Goal: Task Accomplishment & Management: Manage account settings

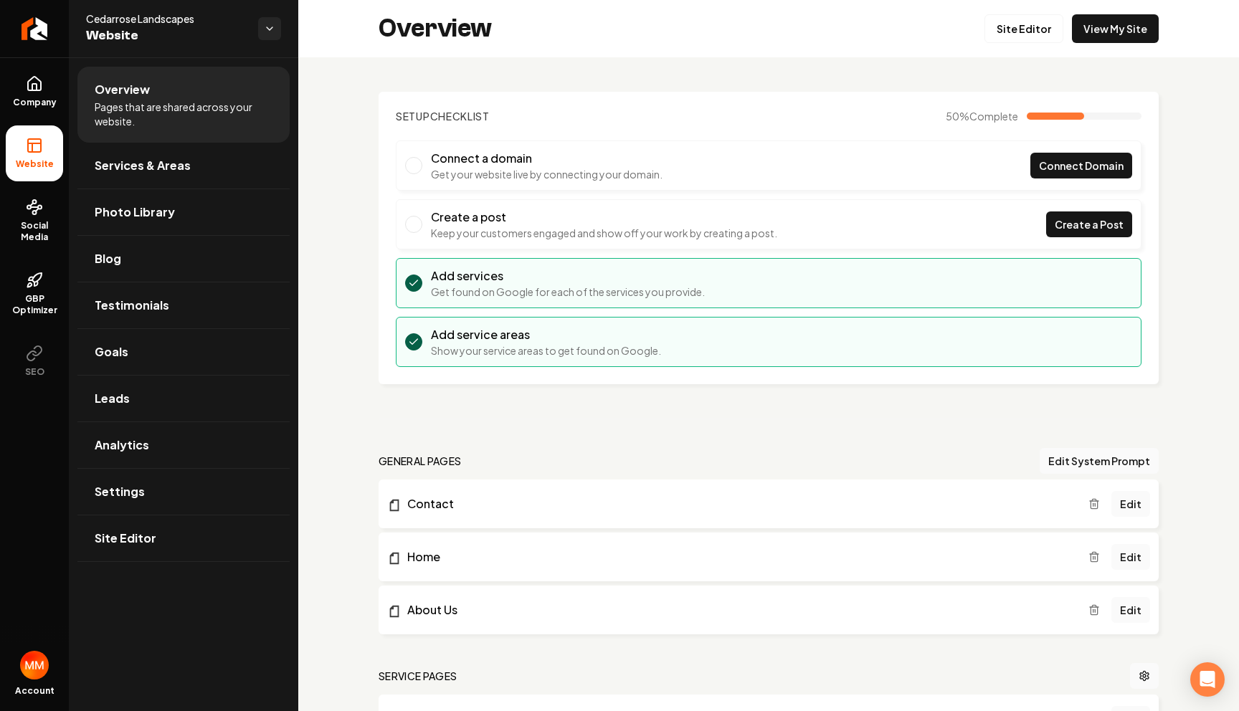
scroll to position [1434, 0]
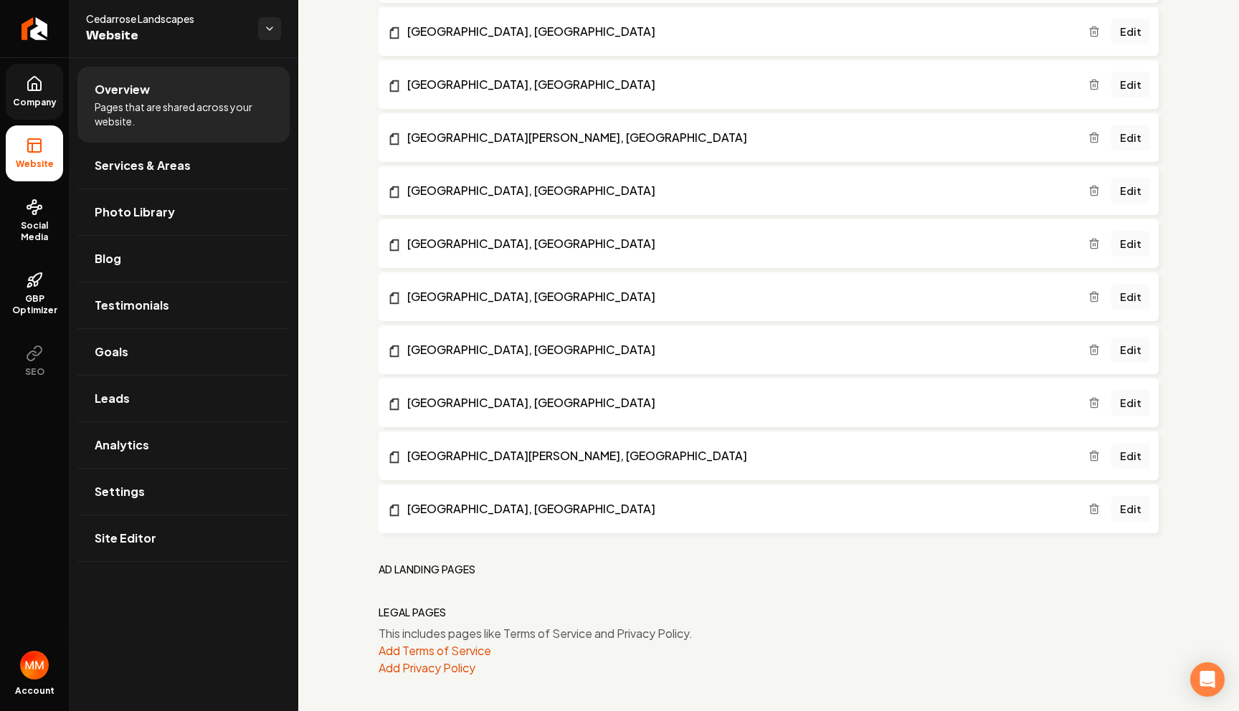
click at [28, 87] on icon at bounding box center [34, 84] width 13 height 14
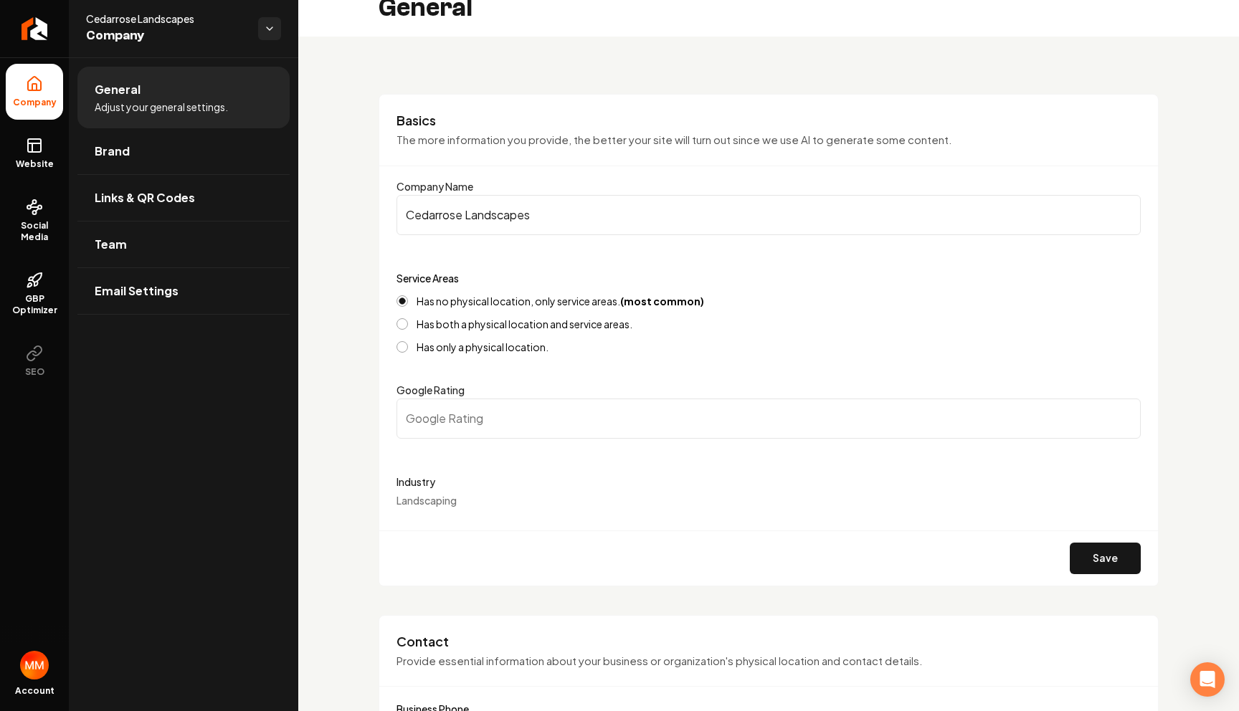
scroll to position [22, 0]
click at [439, 210] on input "Cedarrose Landscapes" at bounding box center [769, 214] width 744 height 40
type input "Cedar rose Landscapes"
click at [687, 143] on p "The more information you provide, the better your site will turn out since we u…" at bounding box center [769, 139] width 744 height 16
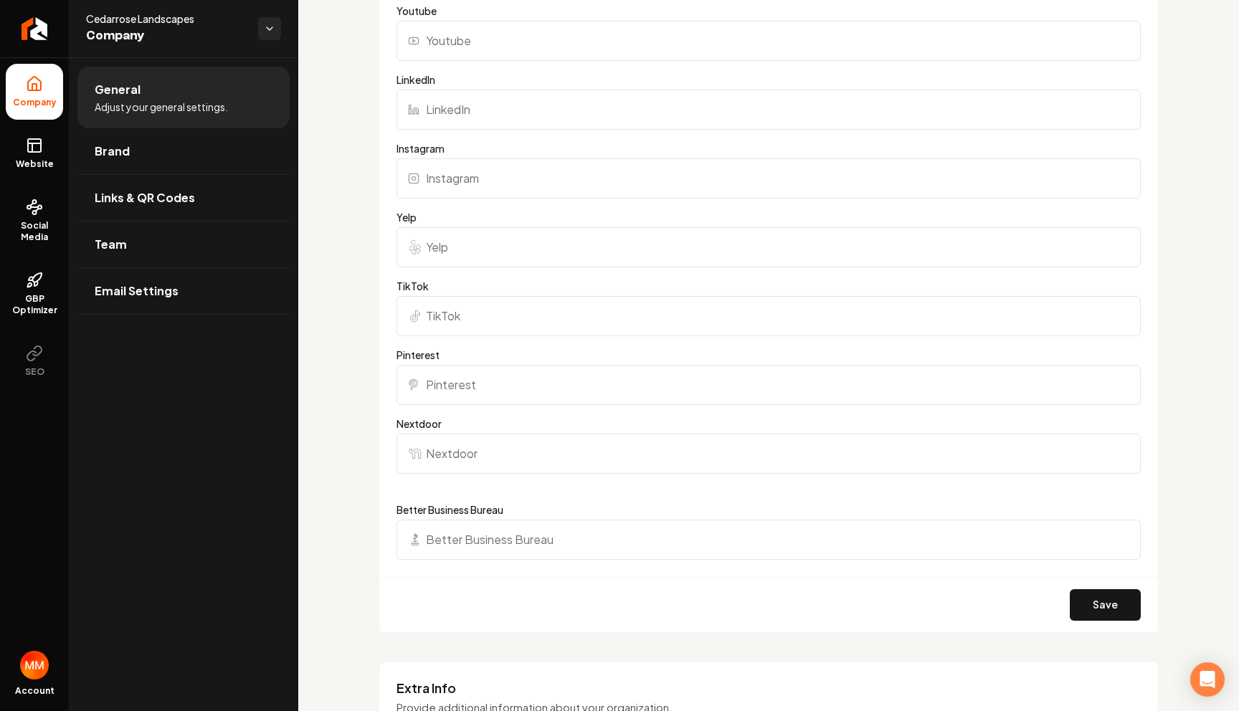
scroll to position [1225, 0]
click at [55, 156] on link "Website" at bounding box center [34, 154] width 57 height 56
click at [1094, 600] on button "Save" at bounding box center [1105, 600] width 71 height 32
click at [26, 142] on icon at bounding box center [34, 145] width 17 height 17
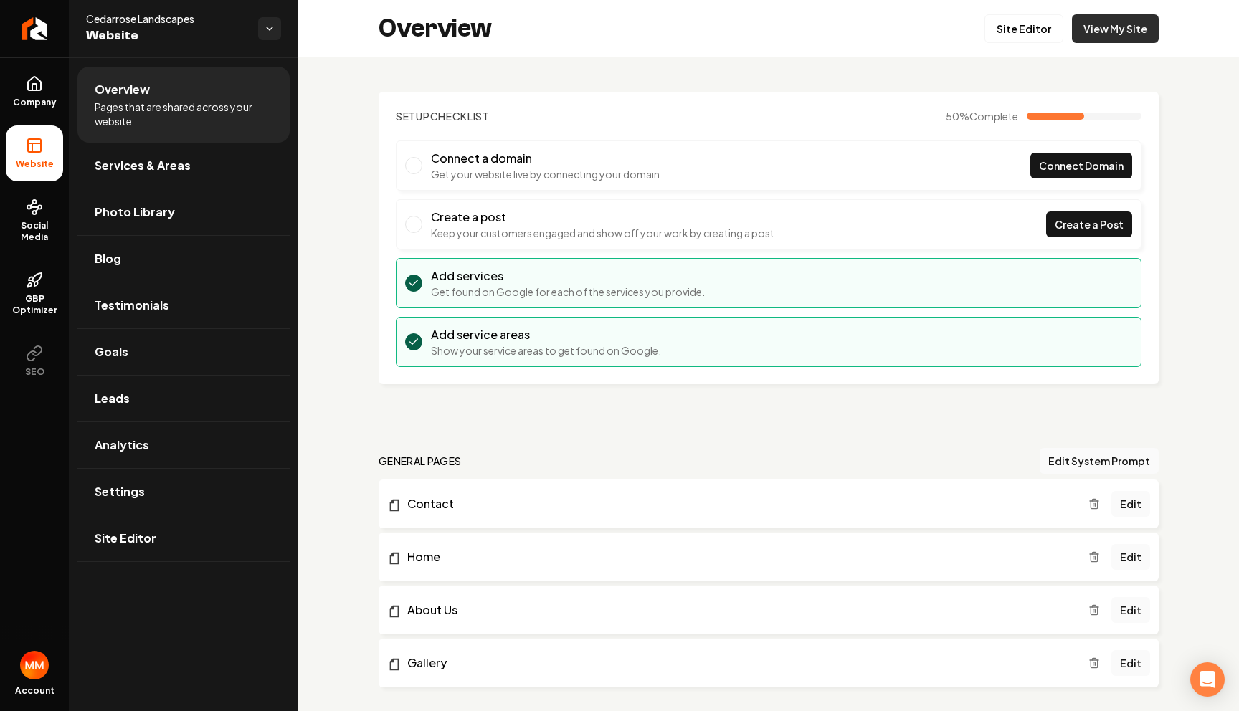
click at [1105, 29] on link "View My Site" at bounding box center [1115, 28] width 87 height 29
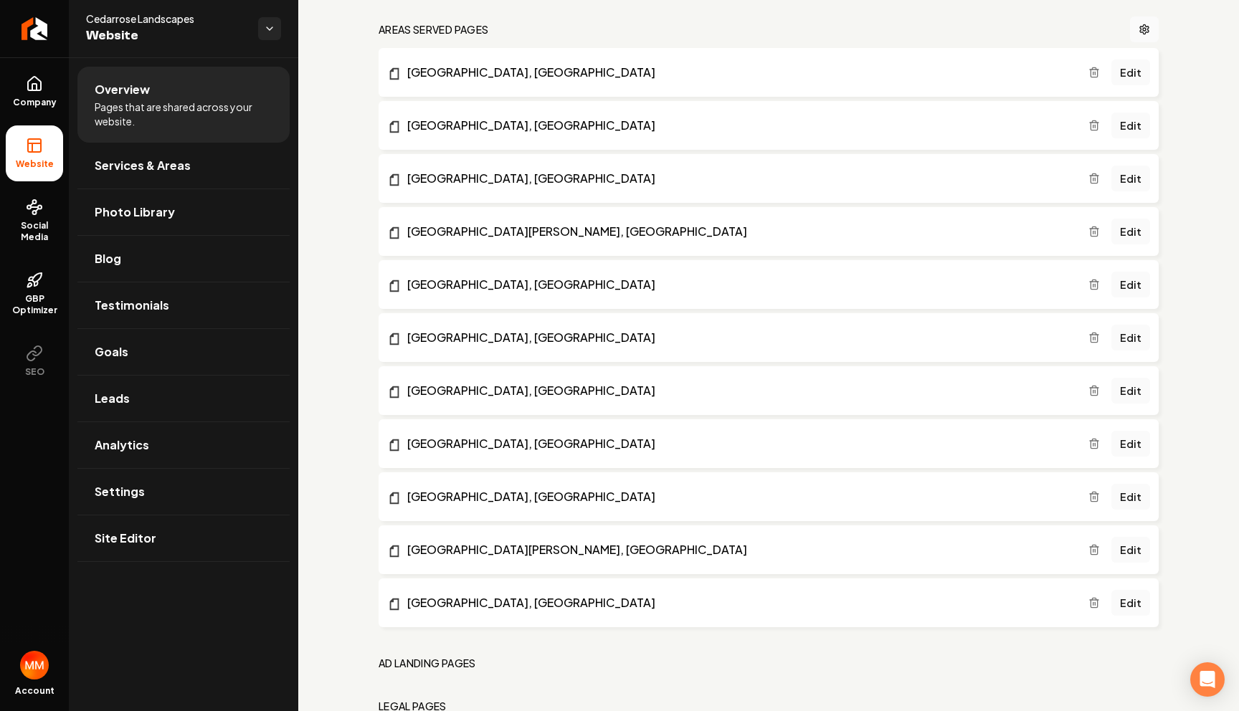
scroll to position [1487, 0]
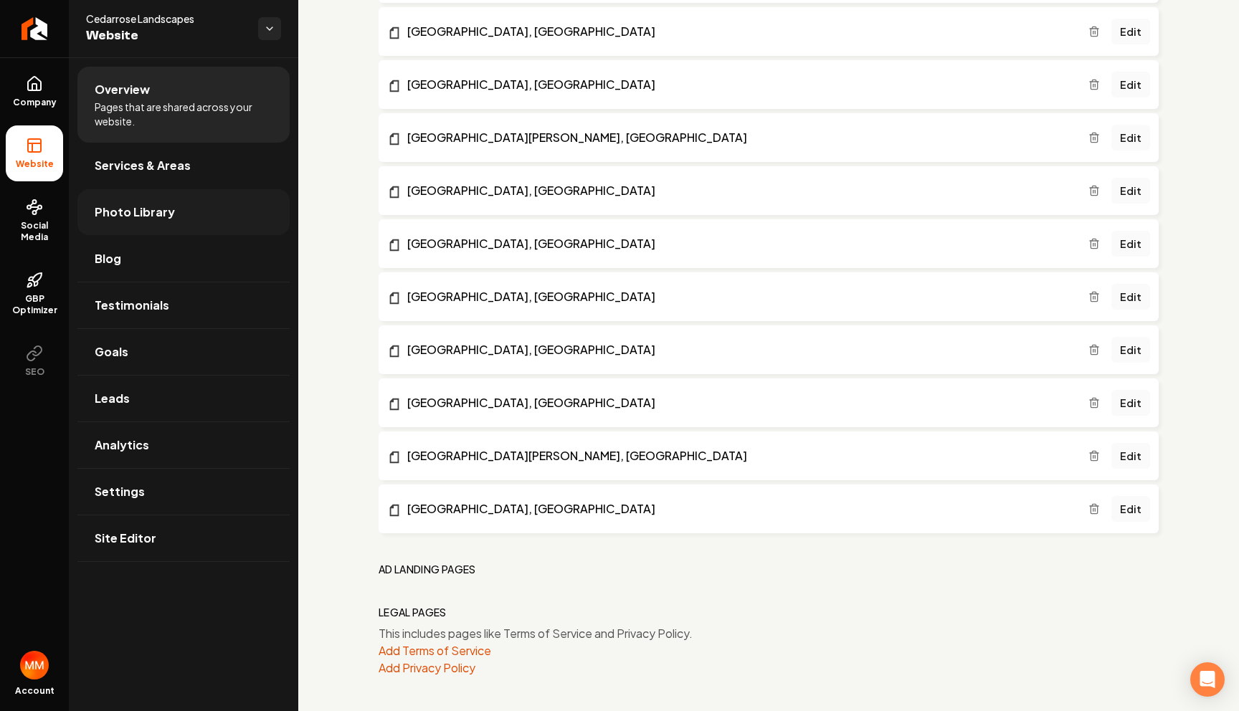
click at [146, 217] on span "Photo Library" at bounding box center [135, 212] width 80 height 17
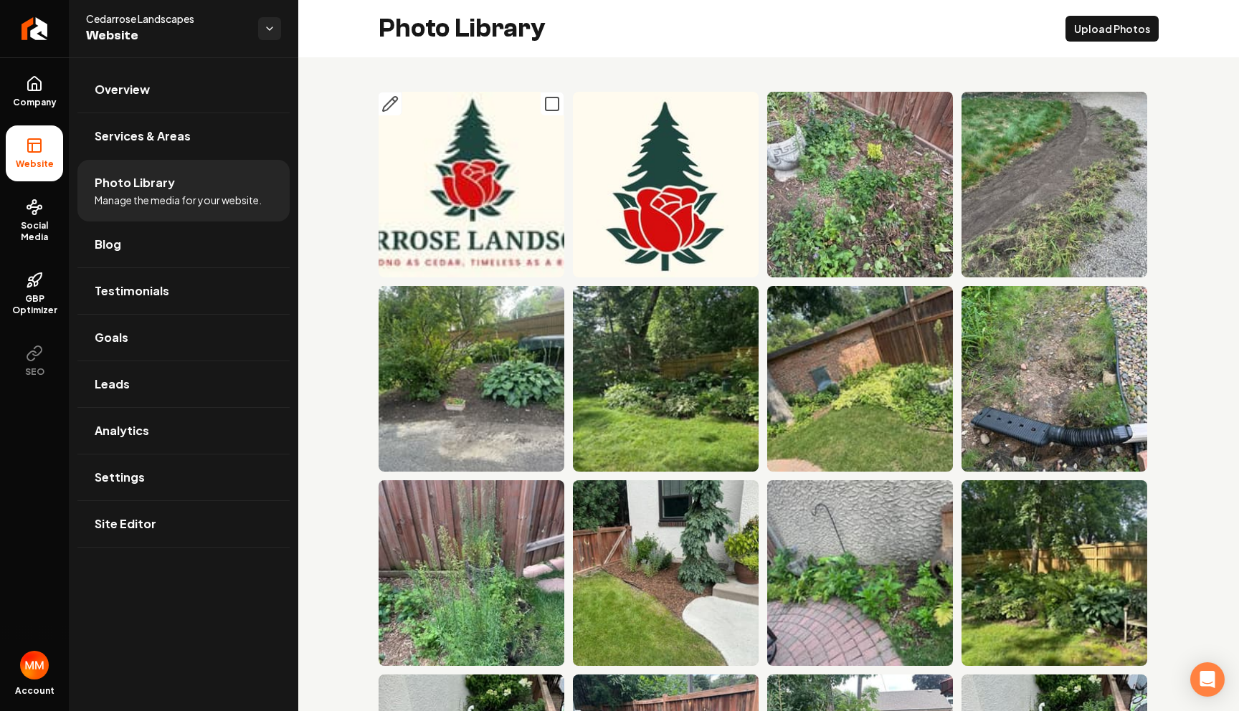
click at [387, 100] on icon "Main content area" at bounding box center [390, 103] width 17 height 17
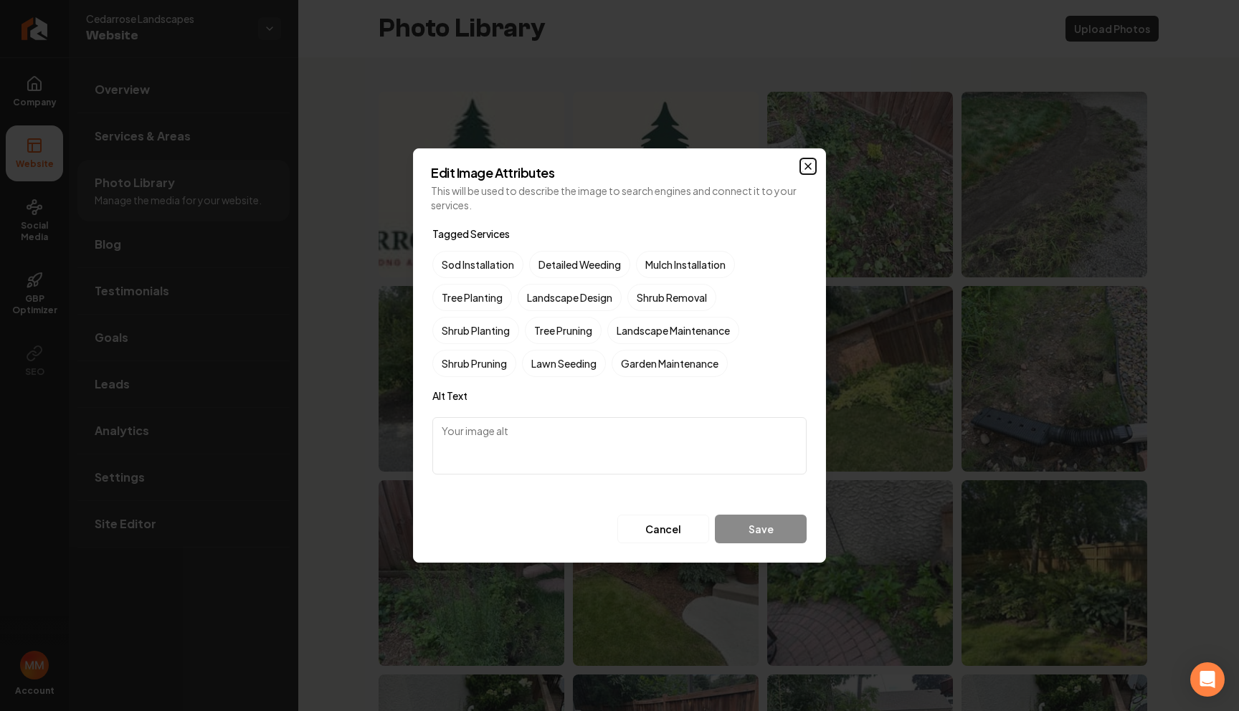
click at [809, 164] on icon "button" at bounding box center [808, 167] width 6 height 6
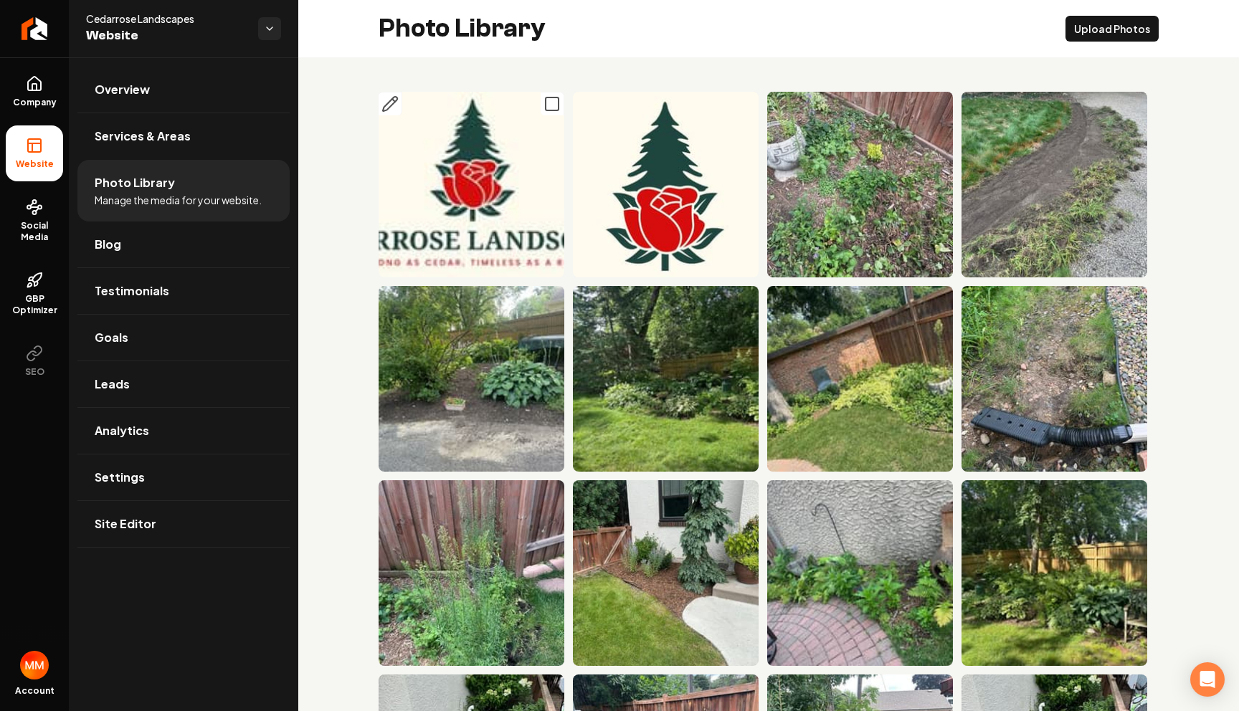
click at [546, 98] on rect "Main content area" at bounding box center [552, 104] width 13 height 13
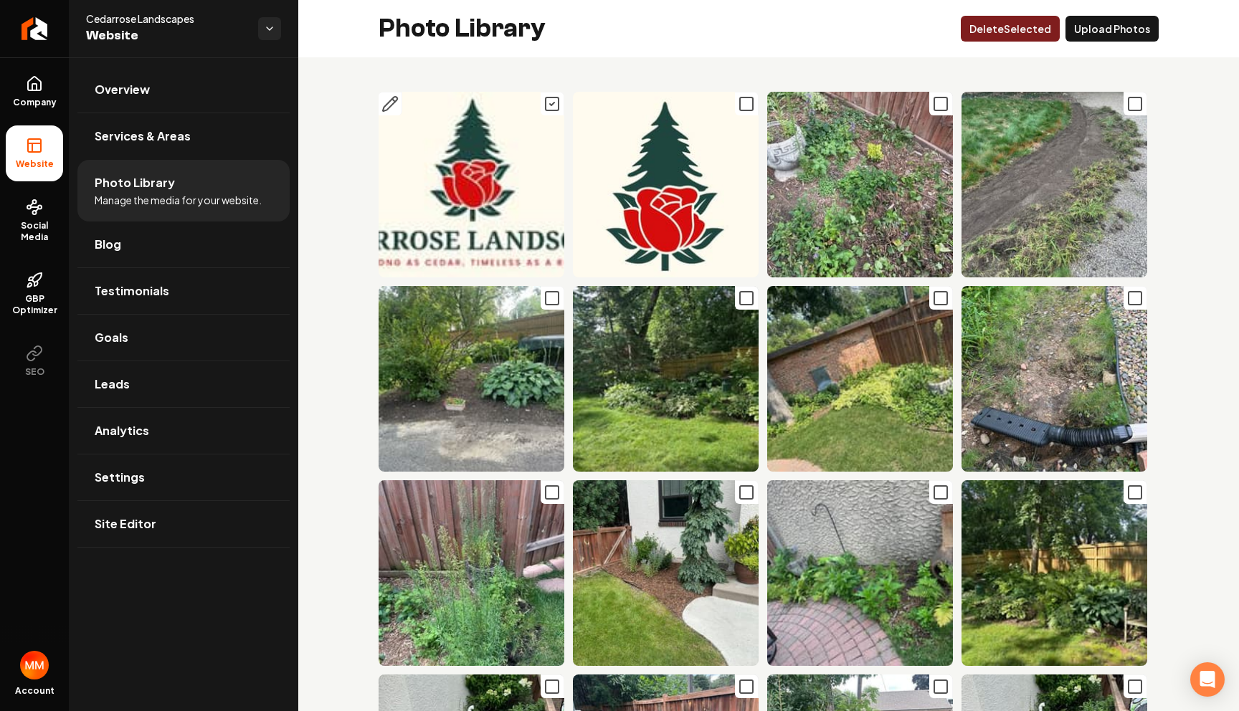
click at [1180, 47] on div "Photo Library Delet e Selected Upload Photos" at bounding box center [768, 28] width 941 height 57
click at [1028, 23] on button "Delet e Selected" at bounding box center [1010, 29] width 99 height 26
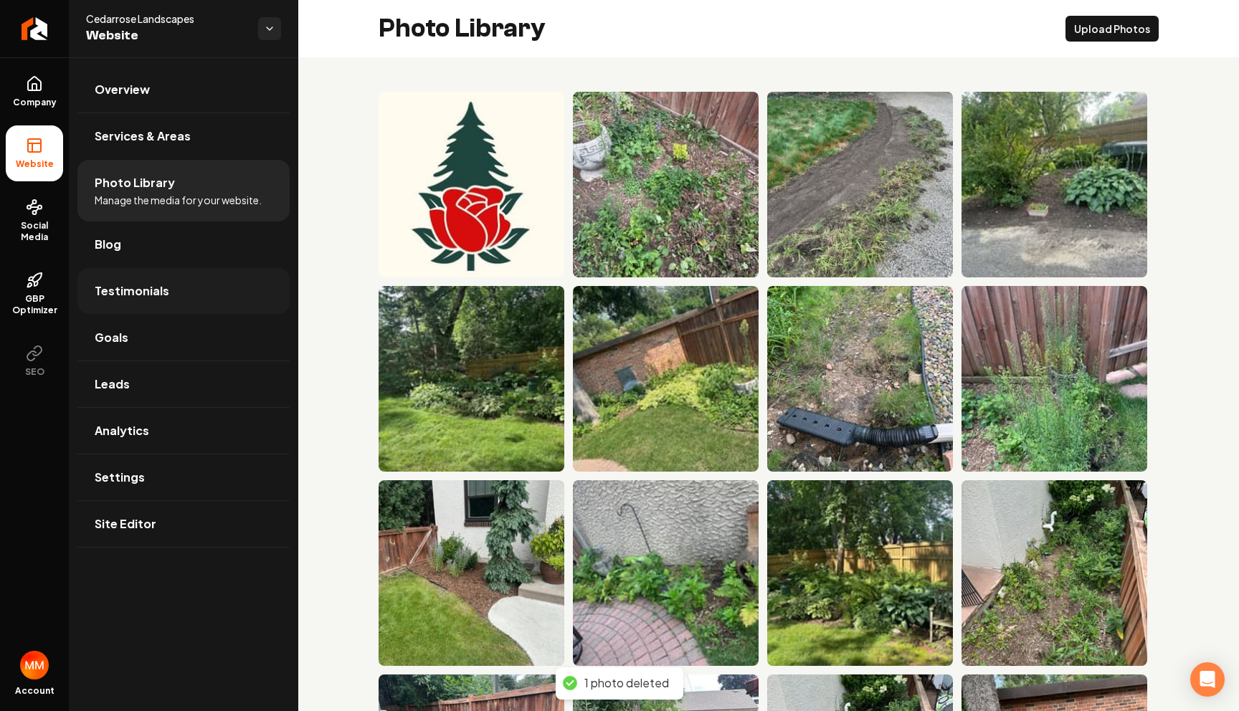
click at [194, 278] on link "Testimonials" at bounding box center [183, 291] width 212 height 46
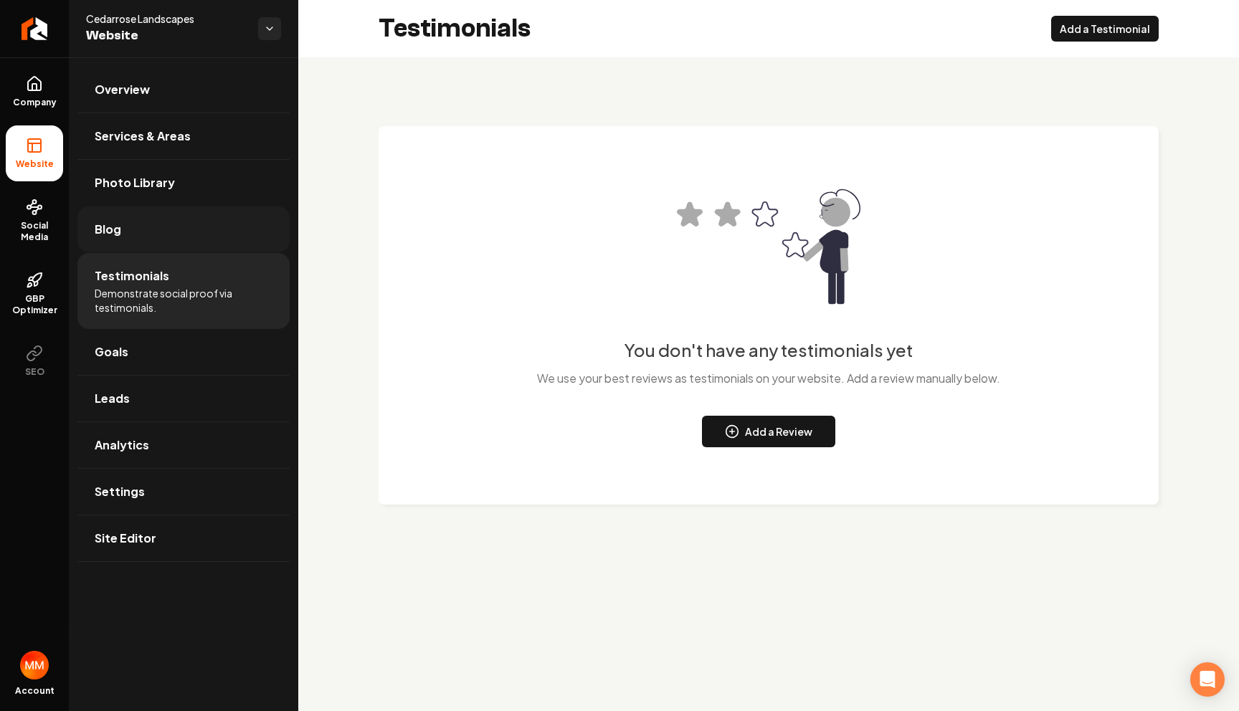
click at [192, 237] on link "Blog" at bounding box center [183, 230] width 212 height 46
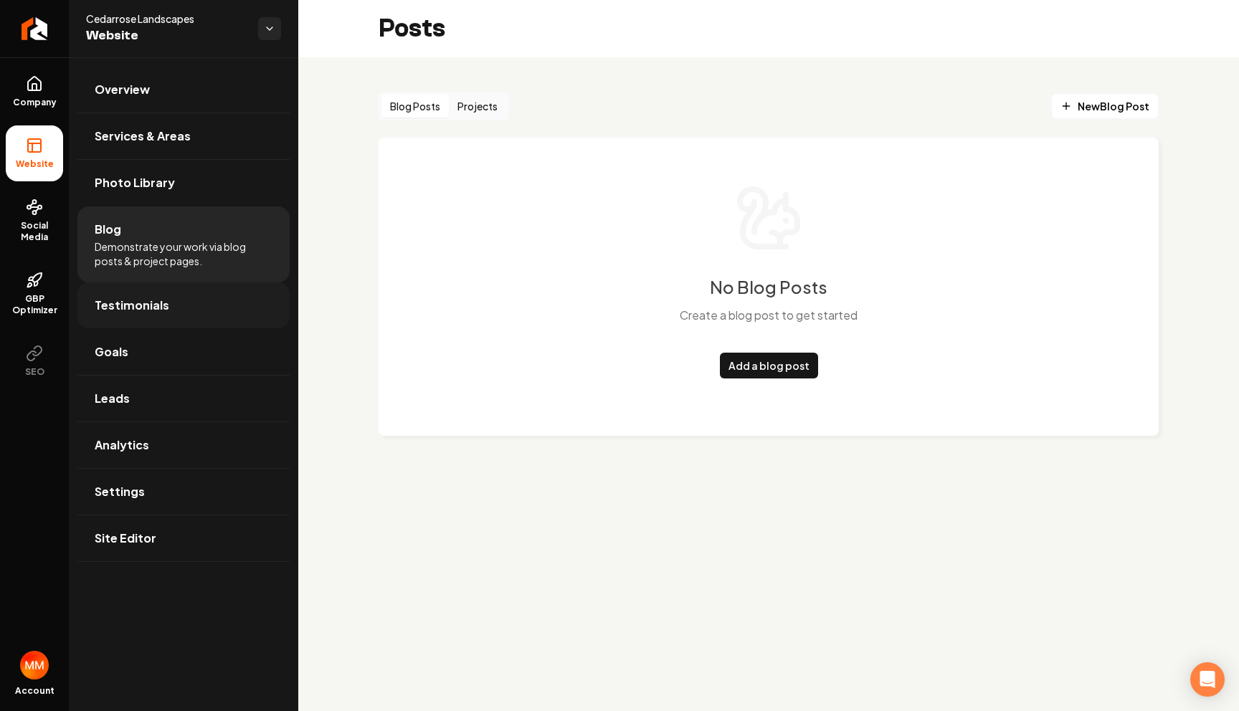
click at [190, 295] on link "Testimonials" at bounding box center [183, 306] width 212 height 46
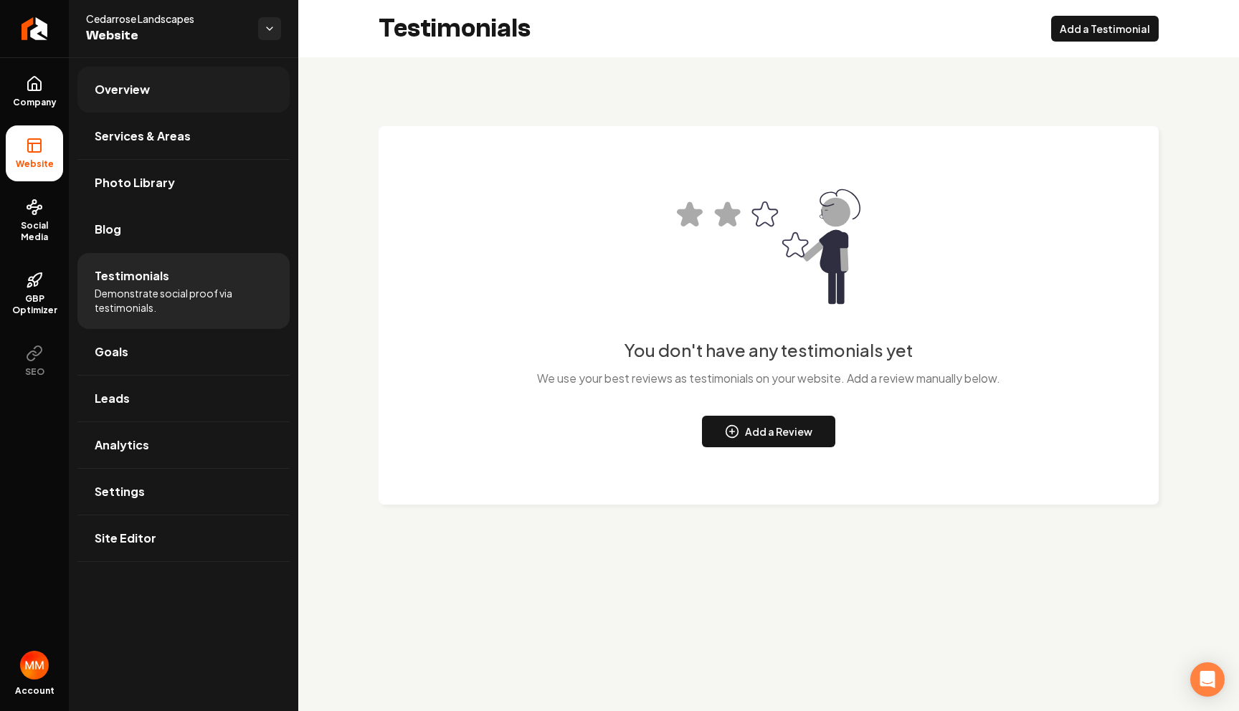
click at [212, 95] on link "Overview" at bounding box center [183, 90] width 212 height 46
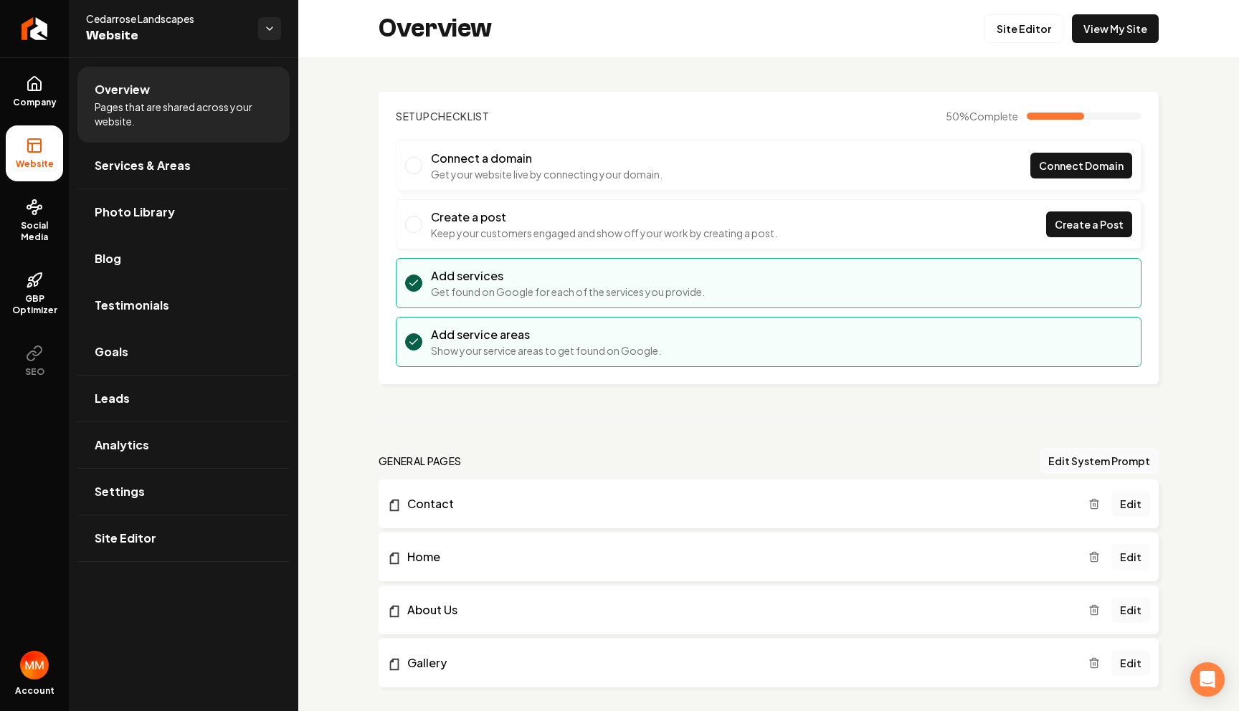
click at [1114, 554] on link "Edit" at bounding box center [1131, 557] width 39 height 26
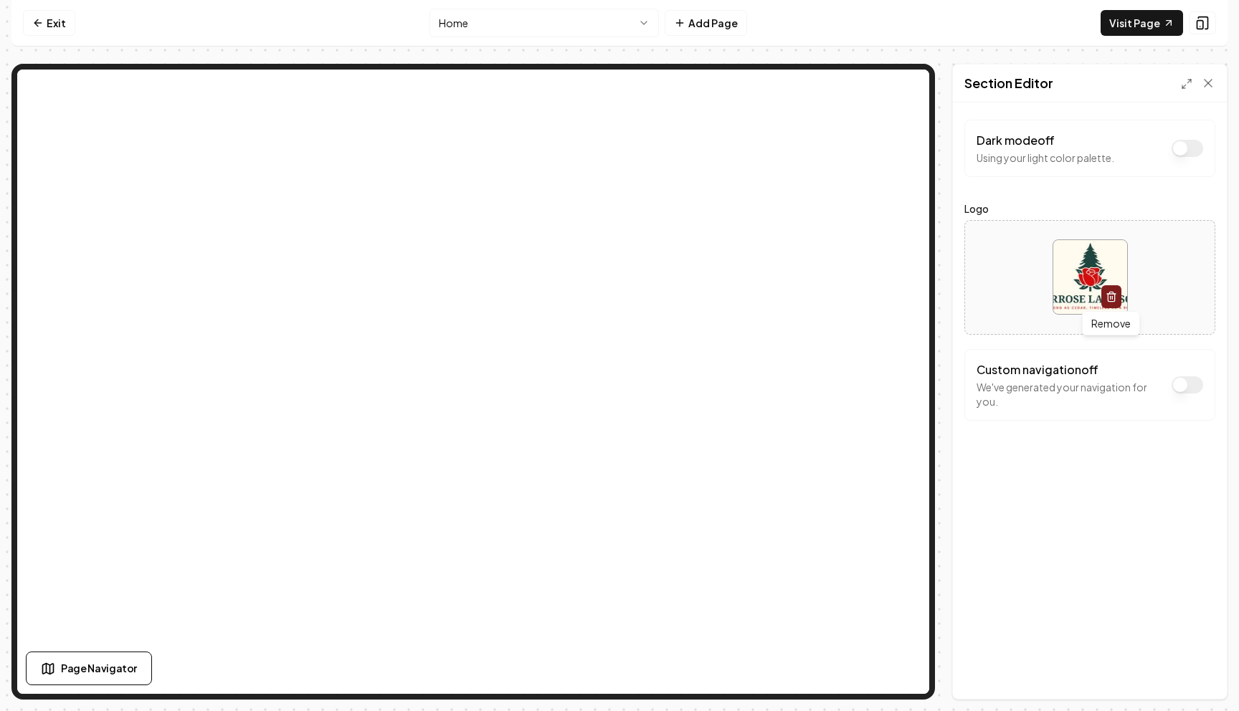
click at [1114, 324] on div "Remove Remove" at bounding box center [1111, 323] width 58 height 24
type input "**********"
click at [1206, 673] on button "Save" at bounding box center [1194, 675] width 42 height 26
click at [1084, 268] on img at bounding box center [1090, 277] width 74 height 74
type input "**********"
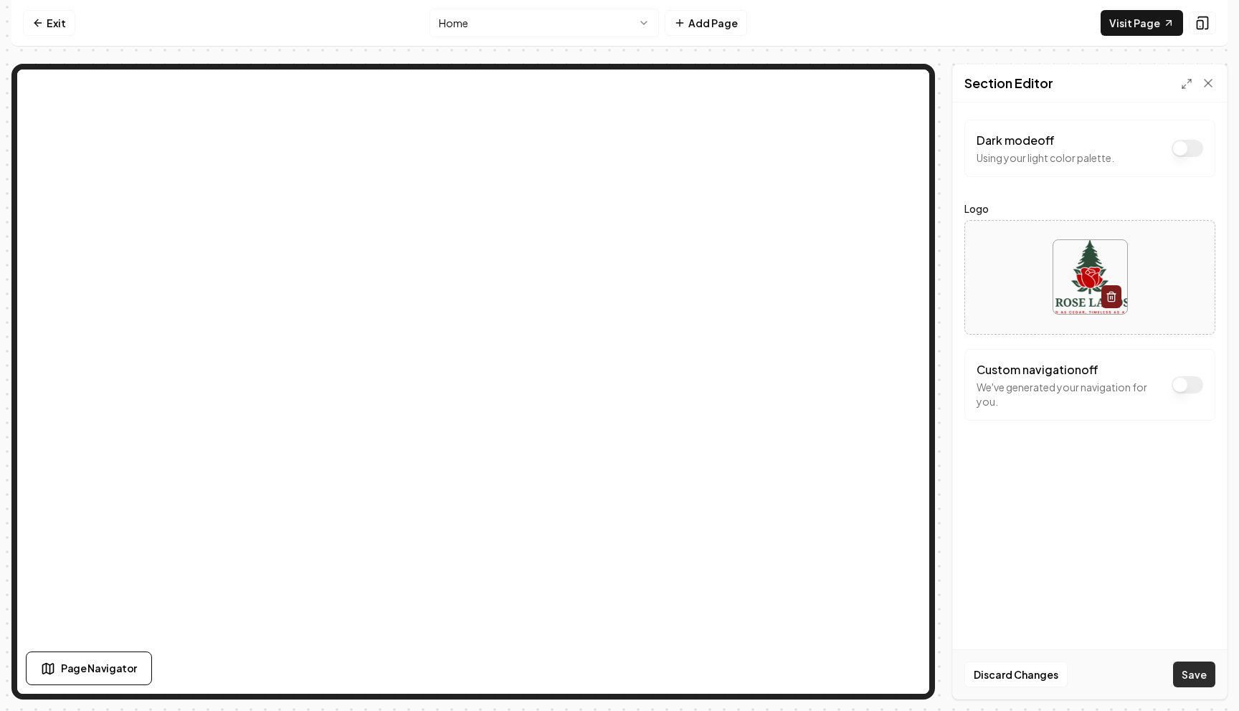
click at [1188, 678] on button "Save" at bounding box center [1194, 675] width 42 height 26
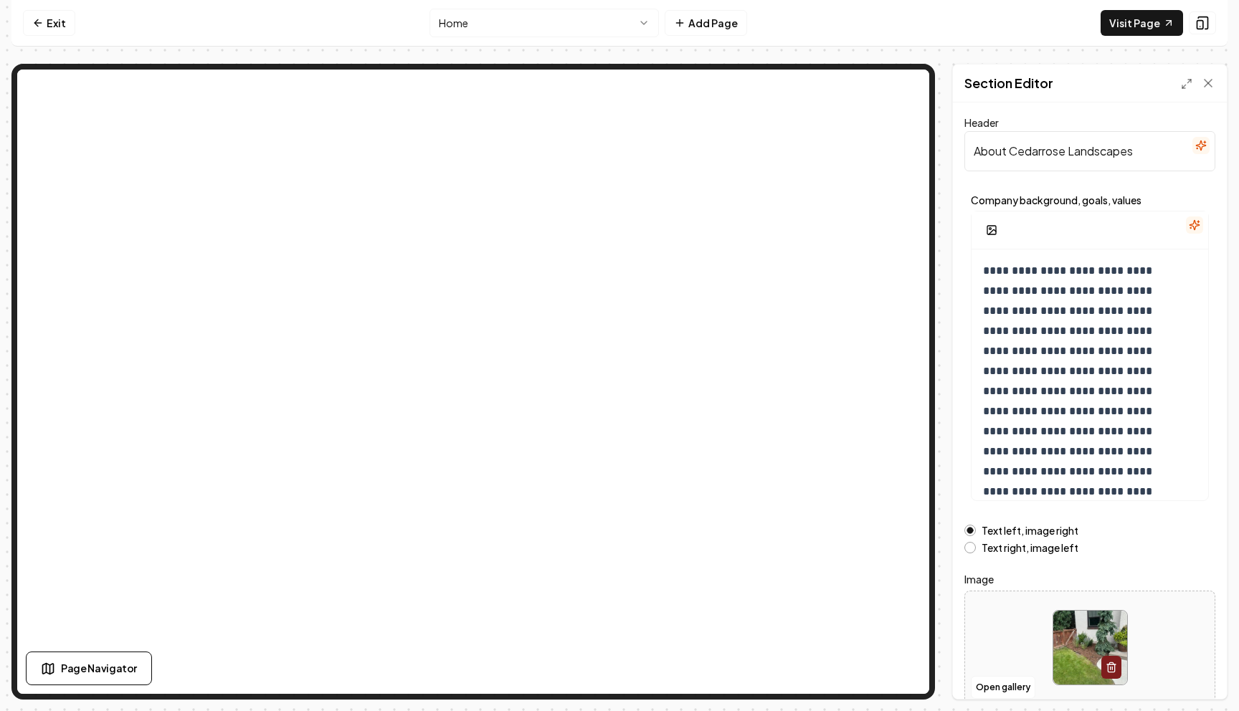
click at [1042, 146] on input "About Cedarrose Landscapes" at bounding box center [1090, 151] width 251 height 40
type input "About Cedar Rose Landscapes"
click at [1198, 674] on button "Save" at bounding box center [1194, 675] width 42 height 26
click at [1198, 674] on div at bounding box center [1090, 648] width 250 height 98
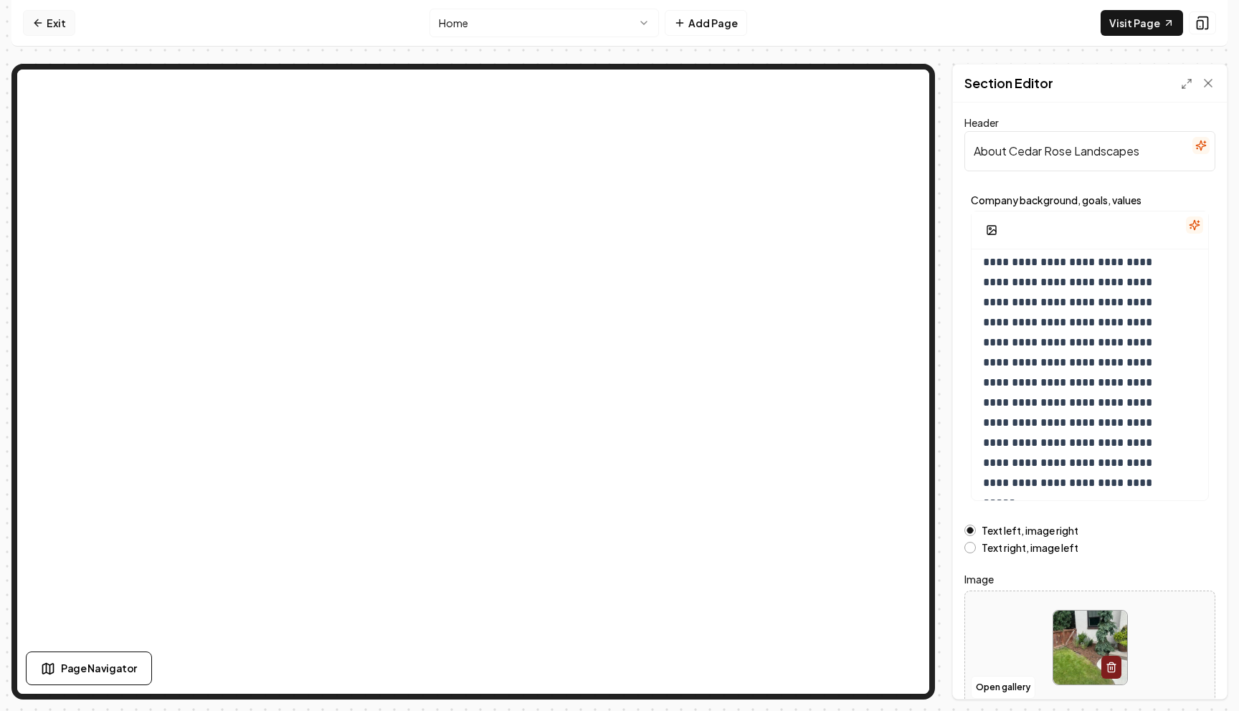
click at [36, 25] on icon at bounding box center [37, 22] width 11 height 11
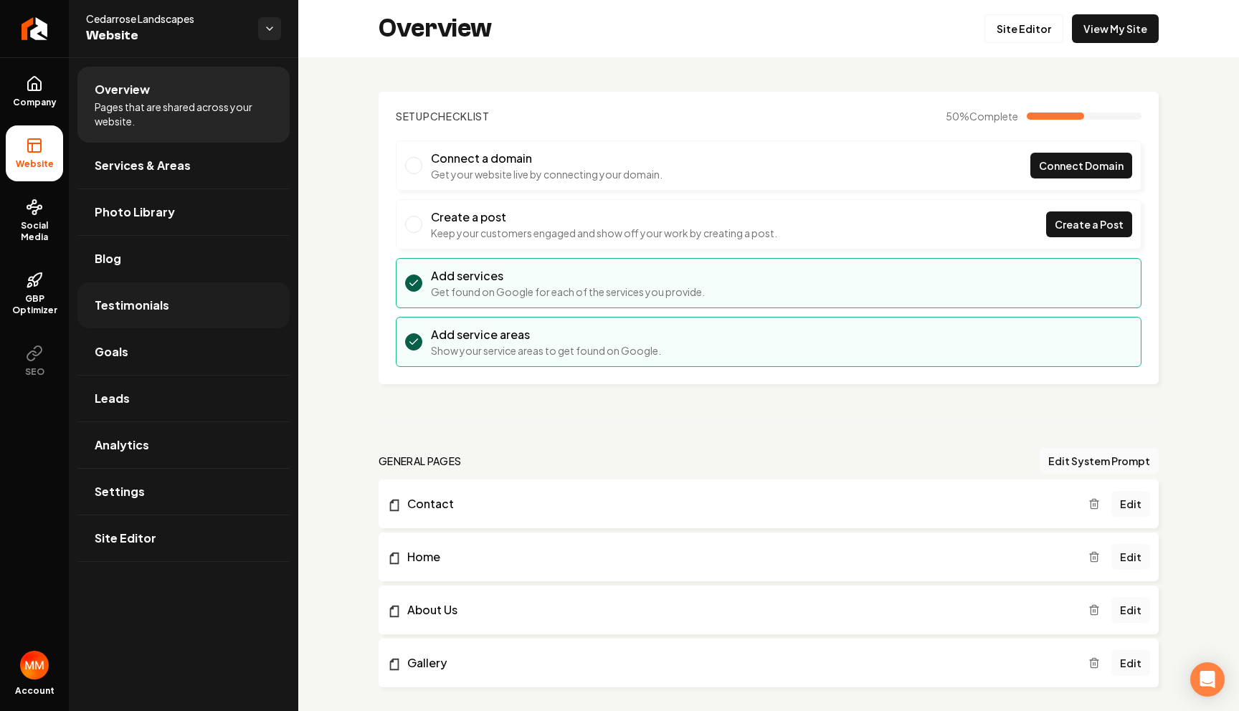
click at [169, 318] on link "Testimonials" at bounding box center [183, 306] width 212 height 46
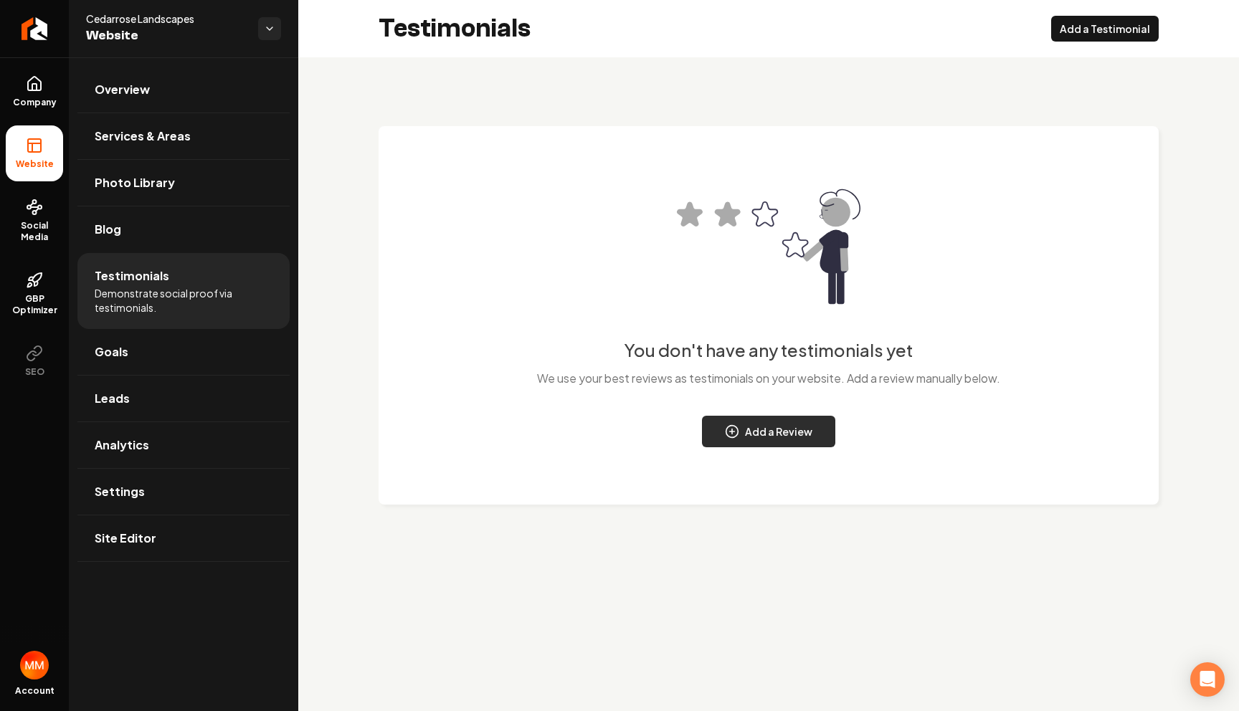
click at [770, 434] on button "Add a Review" at bounding box center [768, 432] width 133 height 32
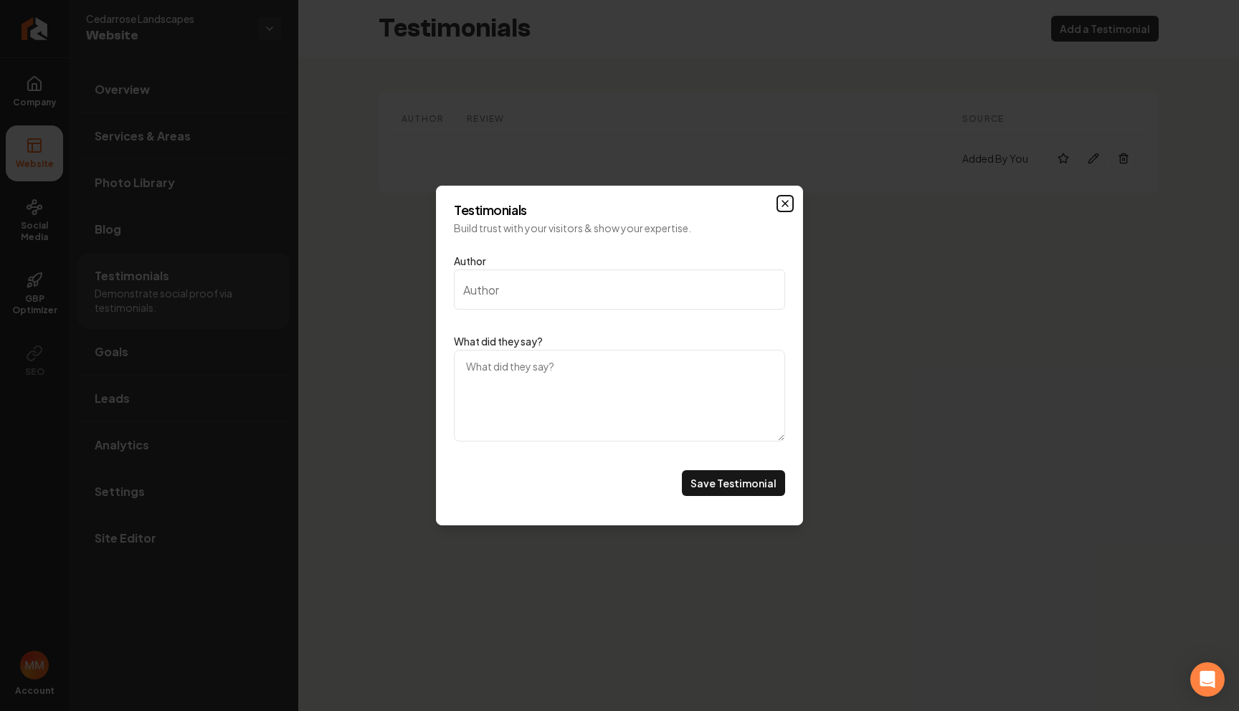
click at [780, 208] on icon "Main content area" at bounding box center [785, 203] width 11 height 11
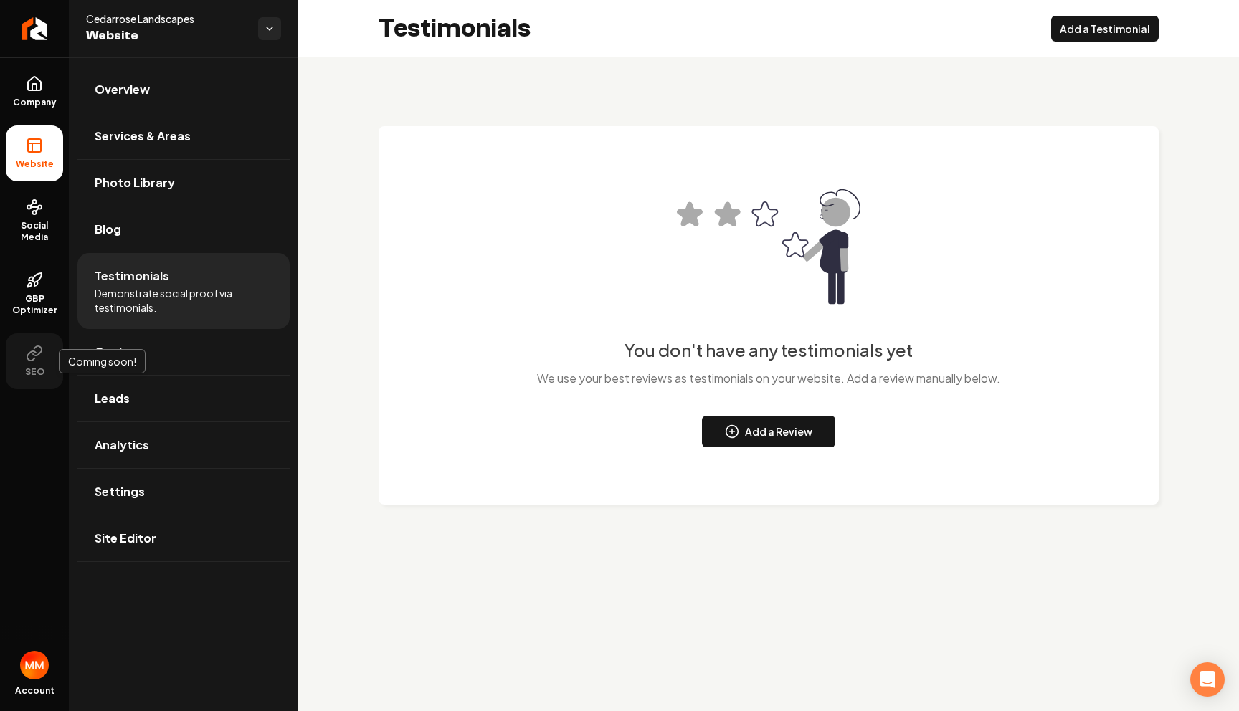
click at [50, 367] on button "SEO" at bounding box center [34, 361] width 57 height 56
click at [31, 105] on span "Company" at bounding box center [34, 102] width 55 height 11
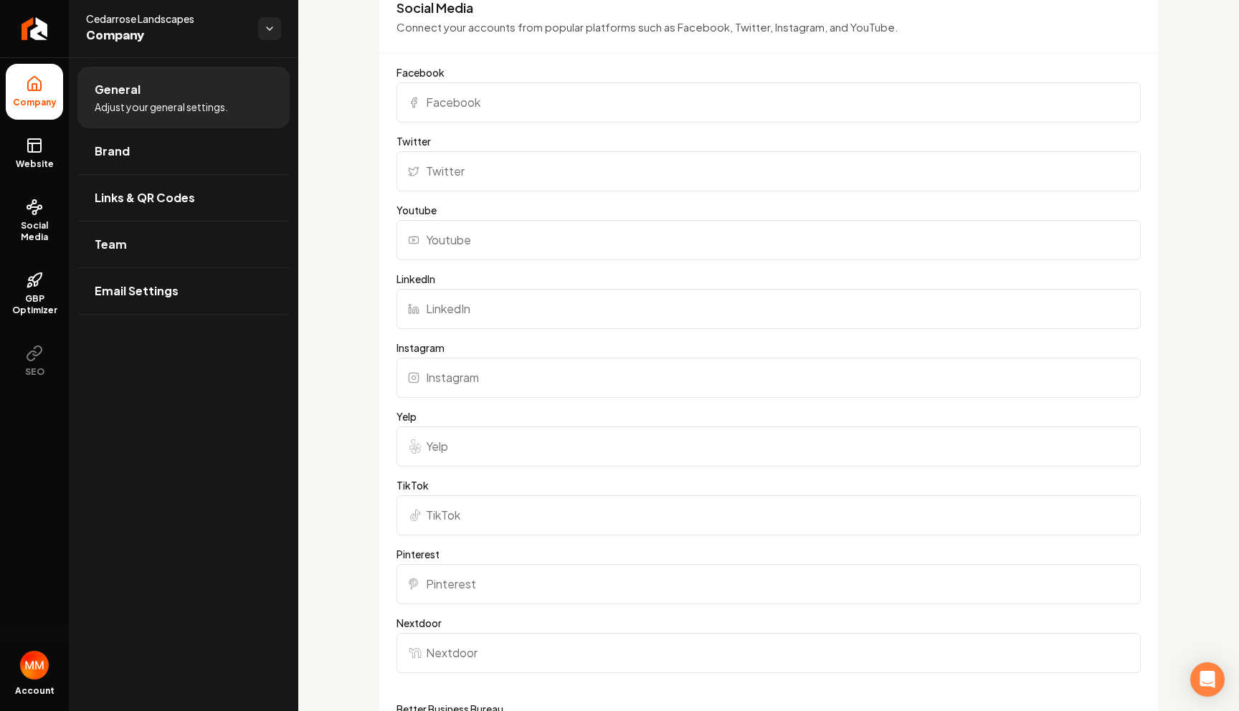
scroll to position [1014, 0]
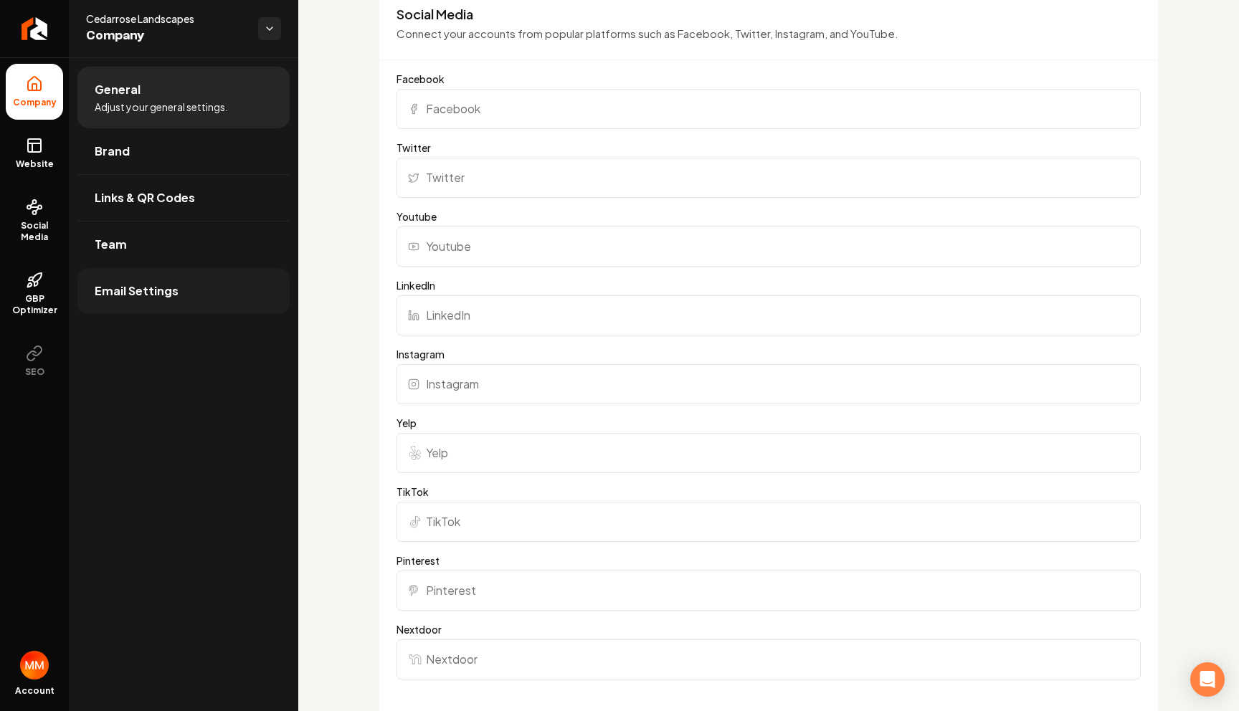
click at [126, 296] on span "Email Settings" at bounding box center [137, 291] width 84 height 17
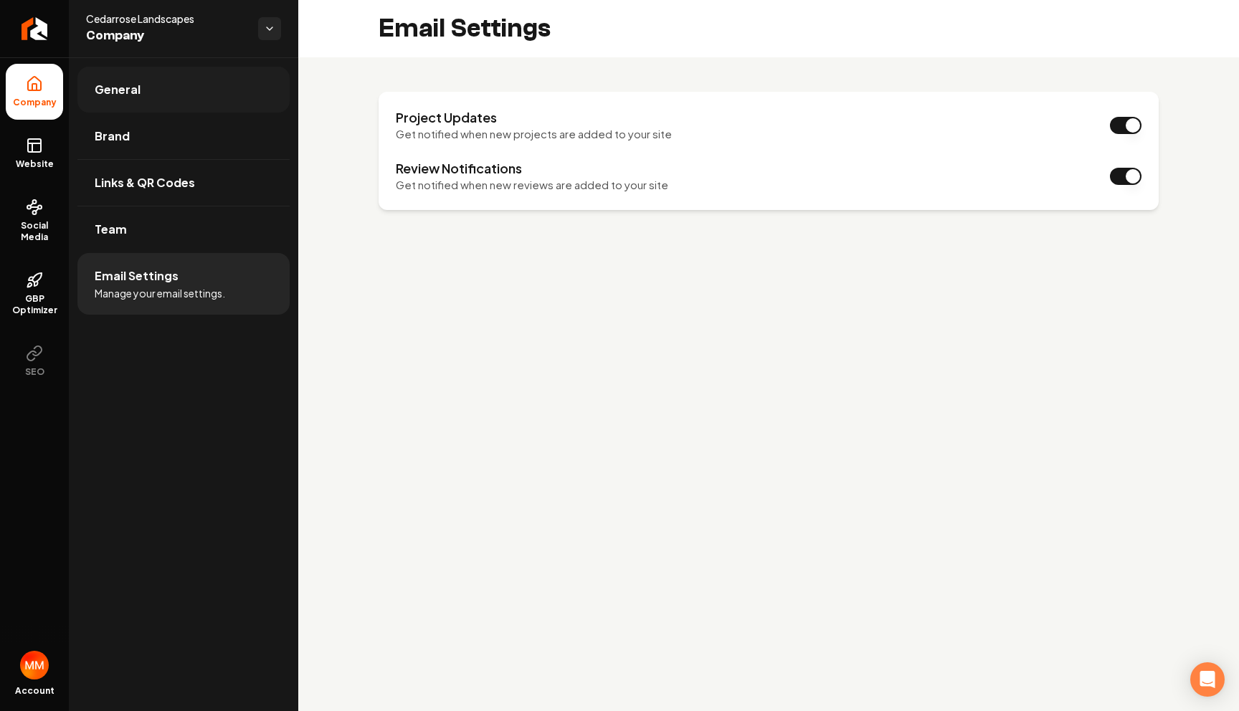
click at [222, 86] on link "General" at bounding box center [183, 90] width 212 height 46
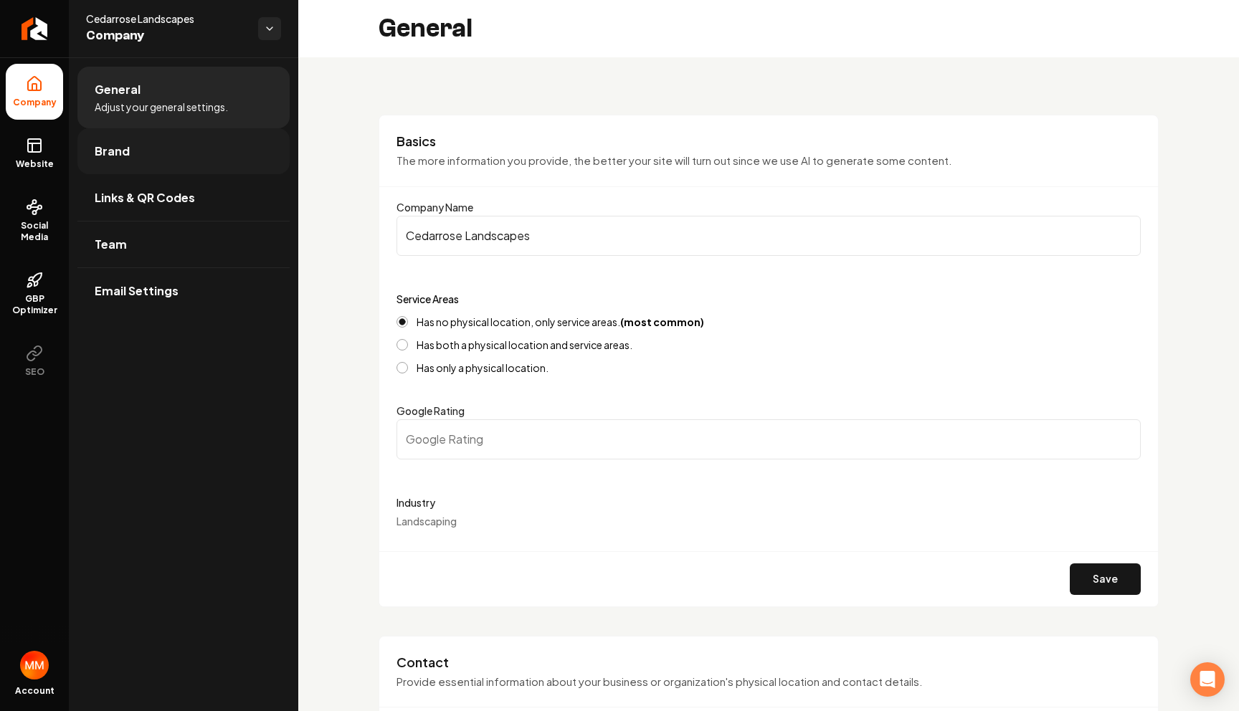
click at [194, 136] on link "Brand" at bounding box center [183, 151] width 212 height 46
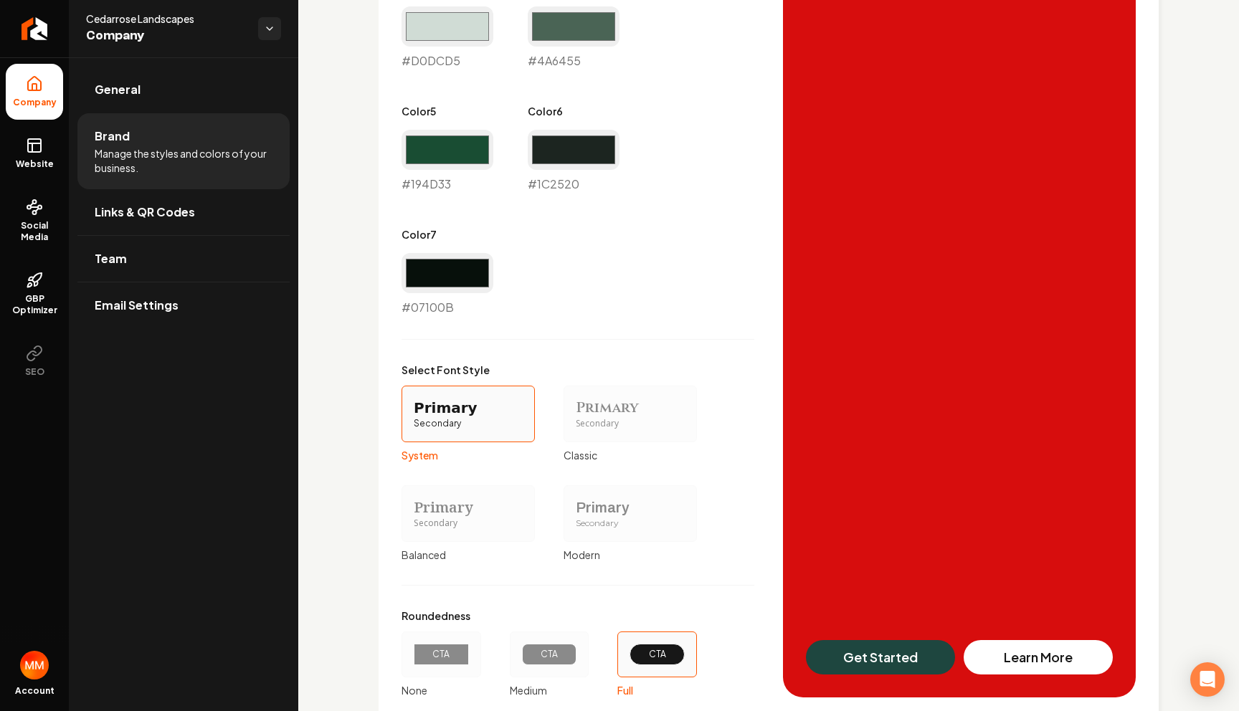
scroll to position [1069, 0]
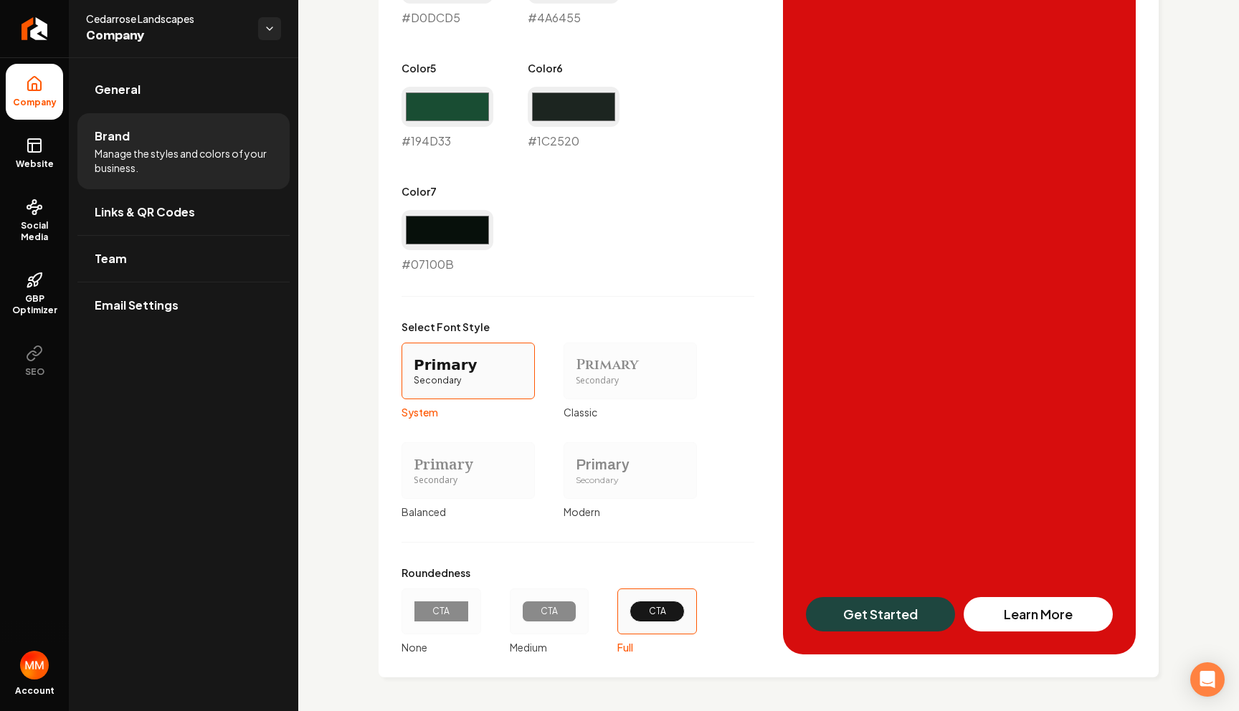
click at [546, 606] on div "CTA" at bounding box center [549, 611] width 31 height 11
click at [521, 606] on button "CTA Medium" at bounding box center [514, 611] width 11 height 11
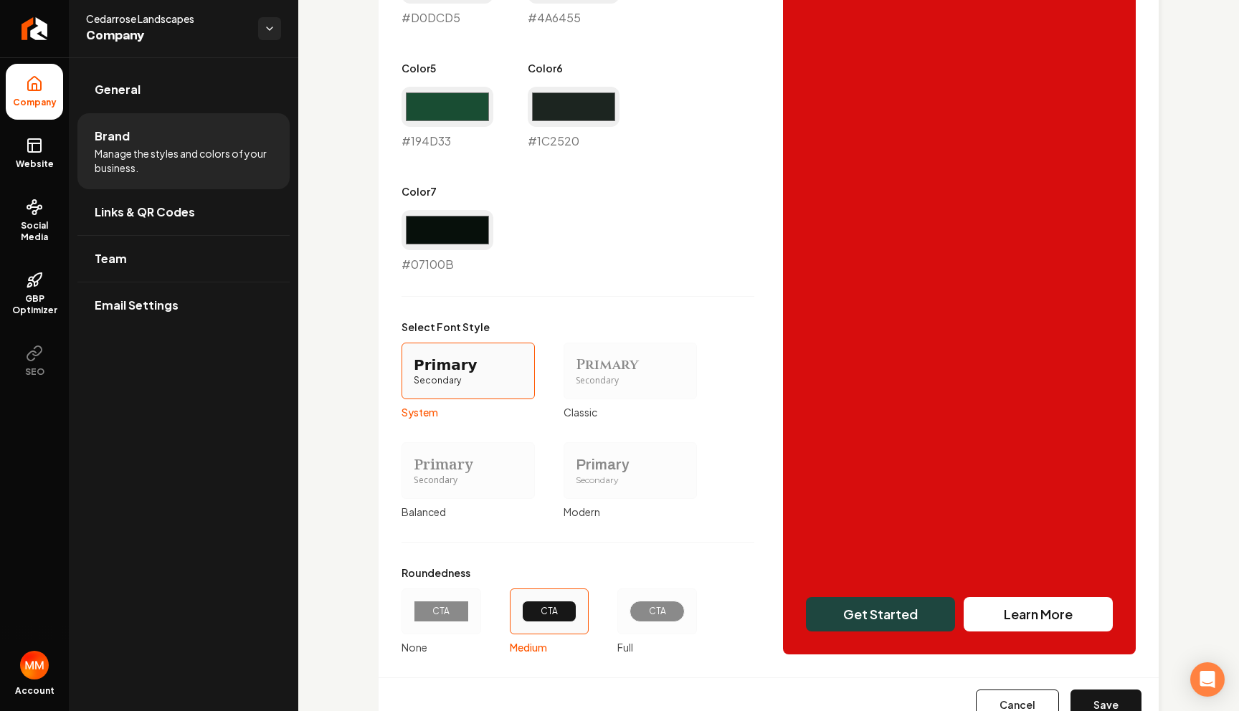
click at [652, 602] on div "CTA" at bounding box center [657, 612] width 55 height 22
click at [628, 606] on button "CTA Full" at bounding box center [622, 611] width 11 height 11
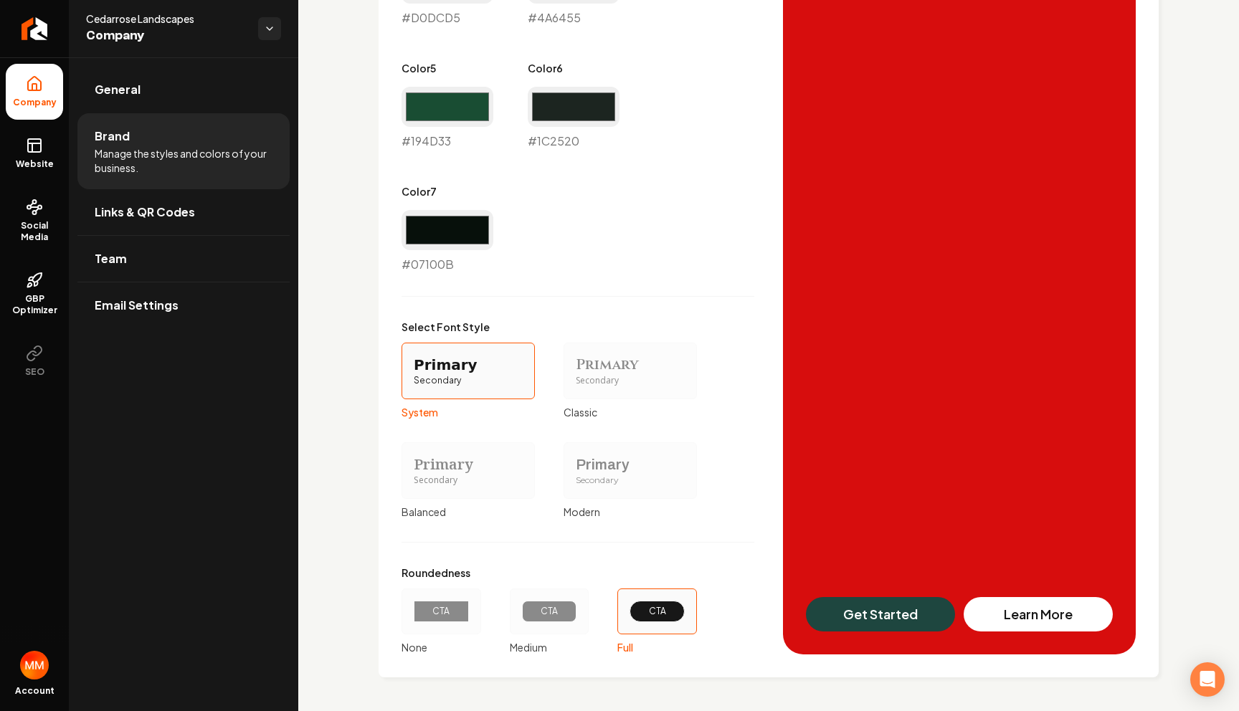
click at [566, 604] on div "CTA" at bounding box center [549, 612] width 55 height 22
click at [521, 606] on button "CTA Medium" at bounding box center [514, 611] width 11 height 11
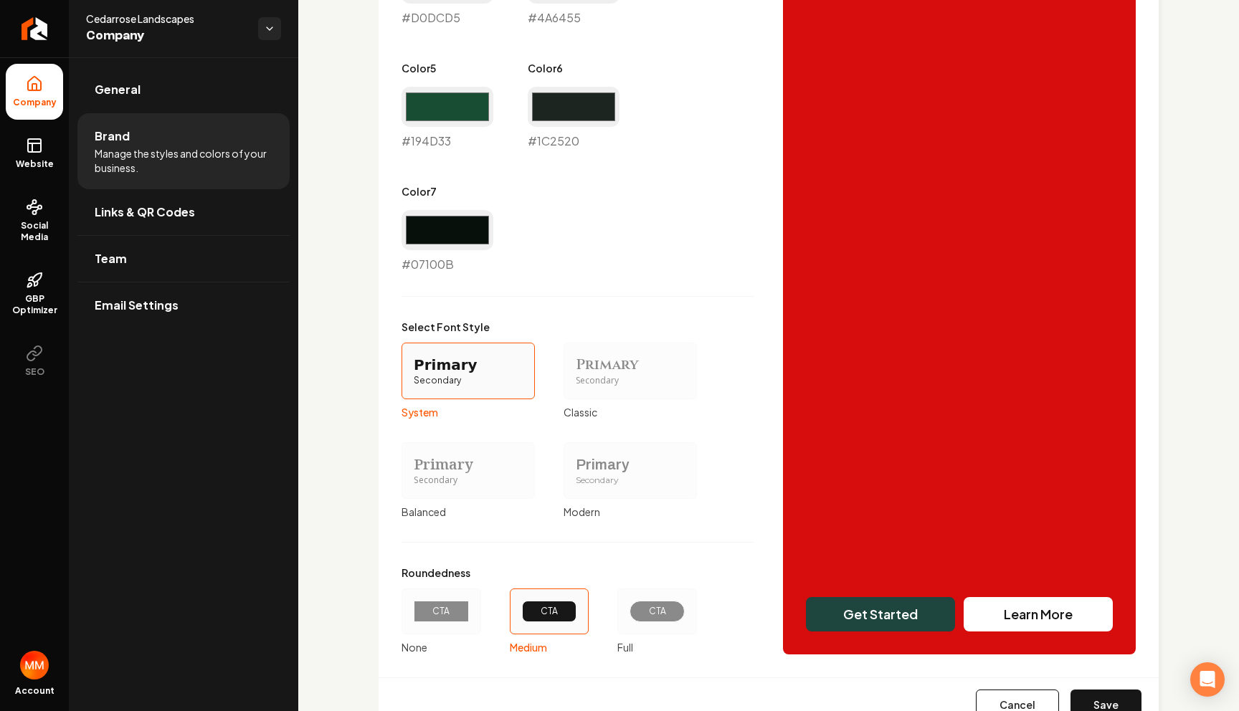
click at [638, 604] on div "CTA" at bounding box center [657, 612] width 55 height 22
click at [628, 606] on button "CTA Full" at bounding box center [622, 611] width 11 height 11
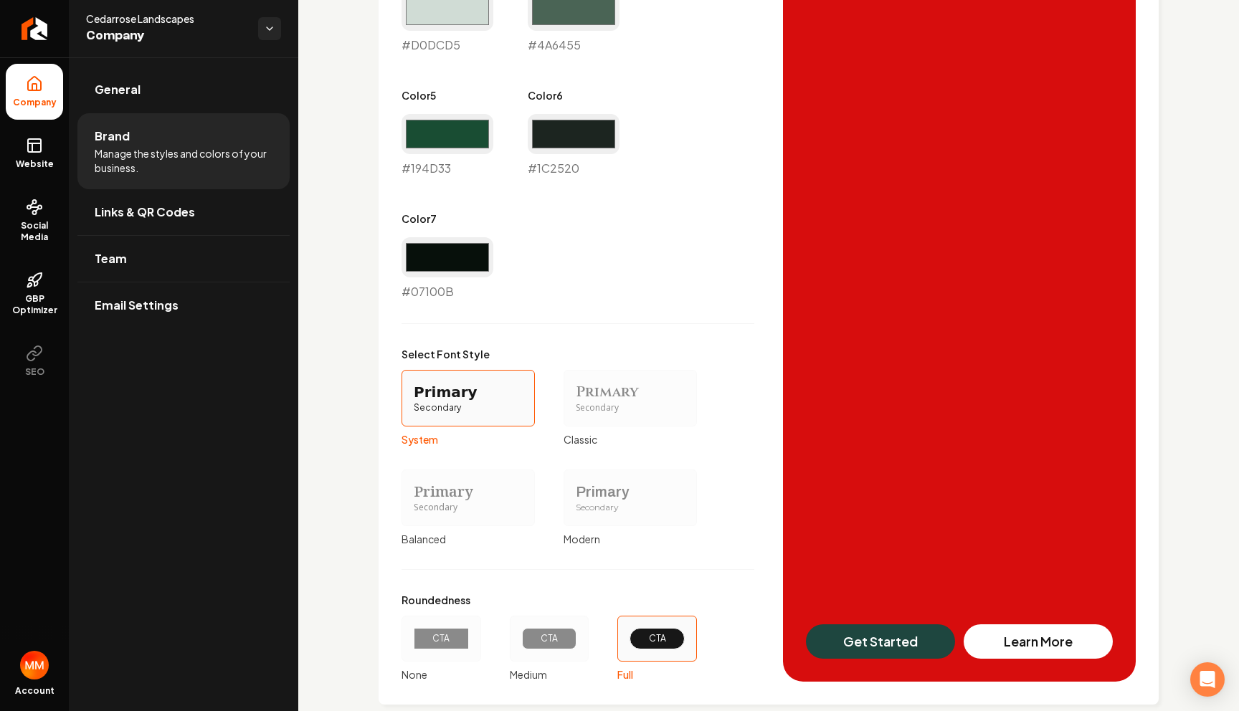
scroll to position [1040, 0]
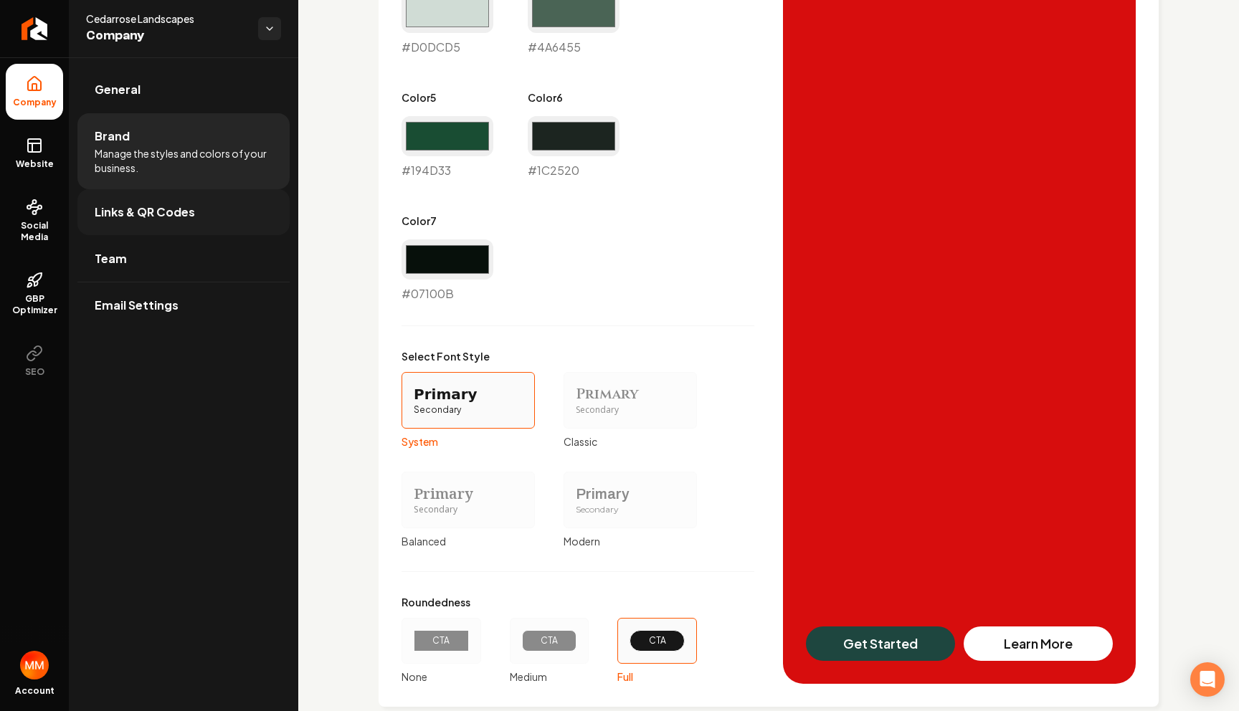
click at [234, 215] on link "Links & QR Codes" at bounding box center [183, 212] width 212 height 46
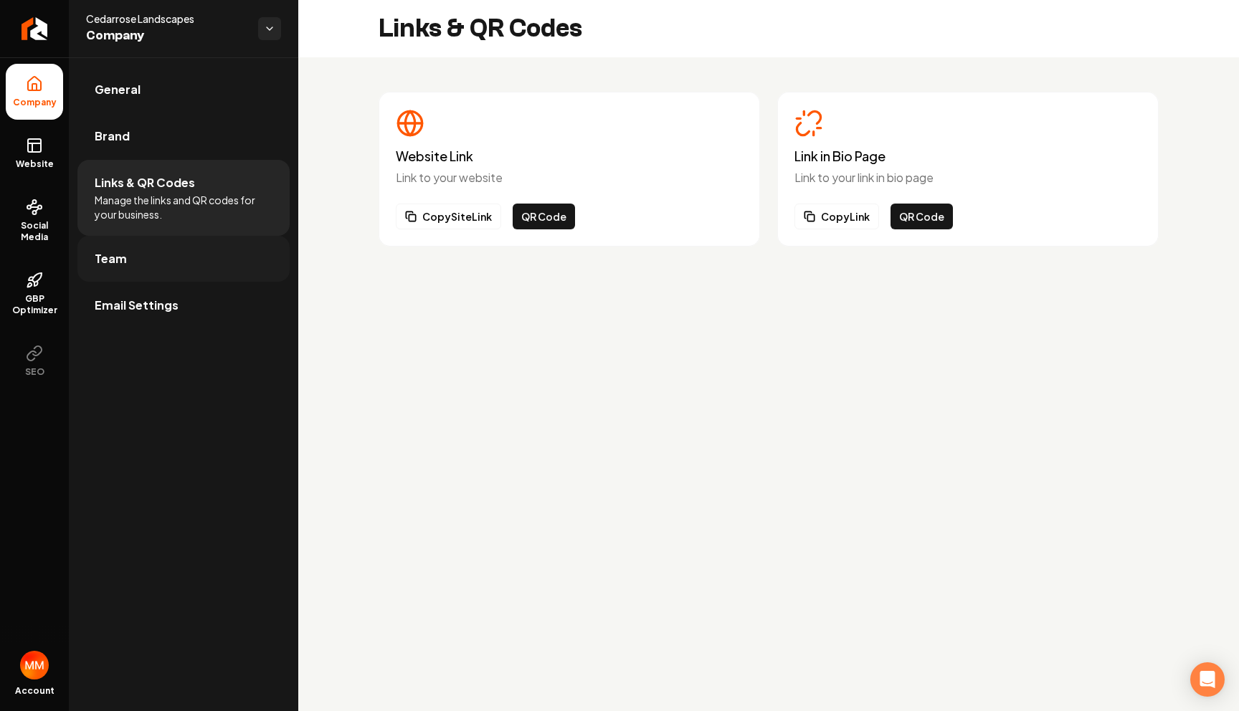
click at [198, 244] on link "Team" at bounding box center [183, 259] width 212 height 46
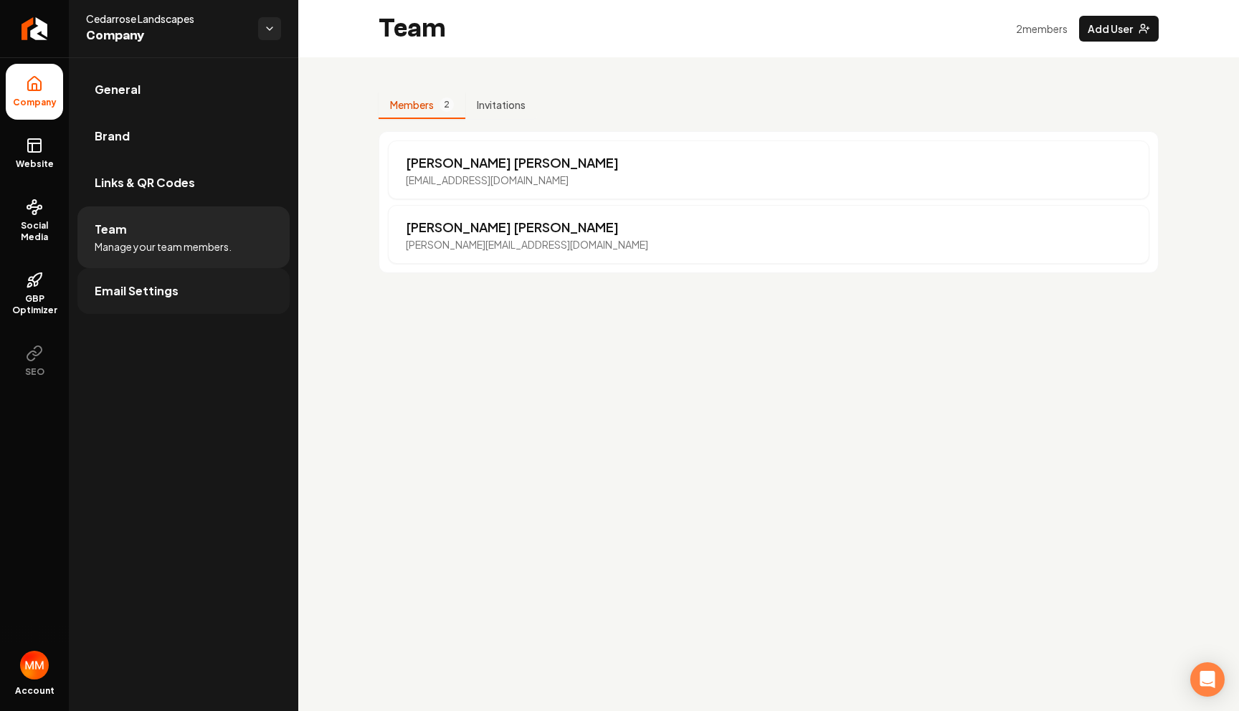
click at [179, 272] on link "Email Settings" at bounding box center [183, 291] width 212 height 46
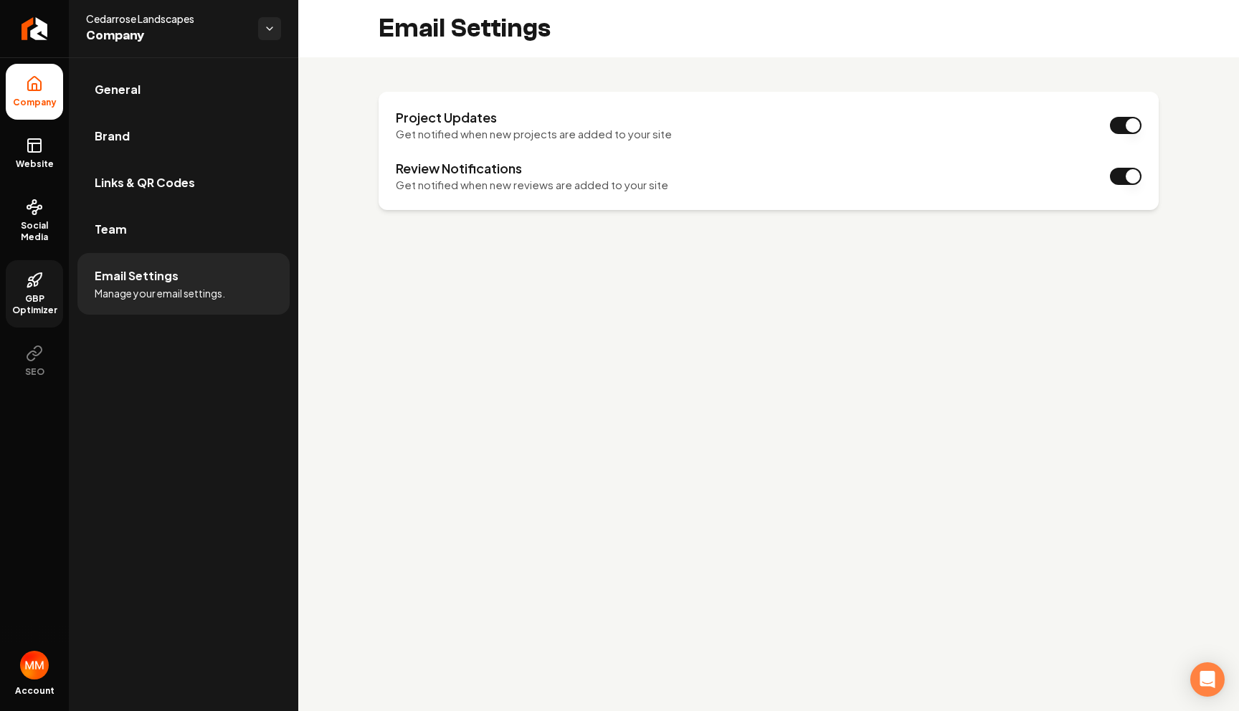
click at [34, 308] on span "GBP Optimizer" at bounding box center [34, 304] width 57 height 23
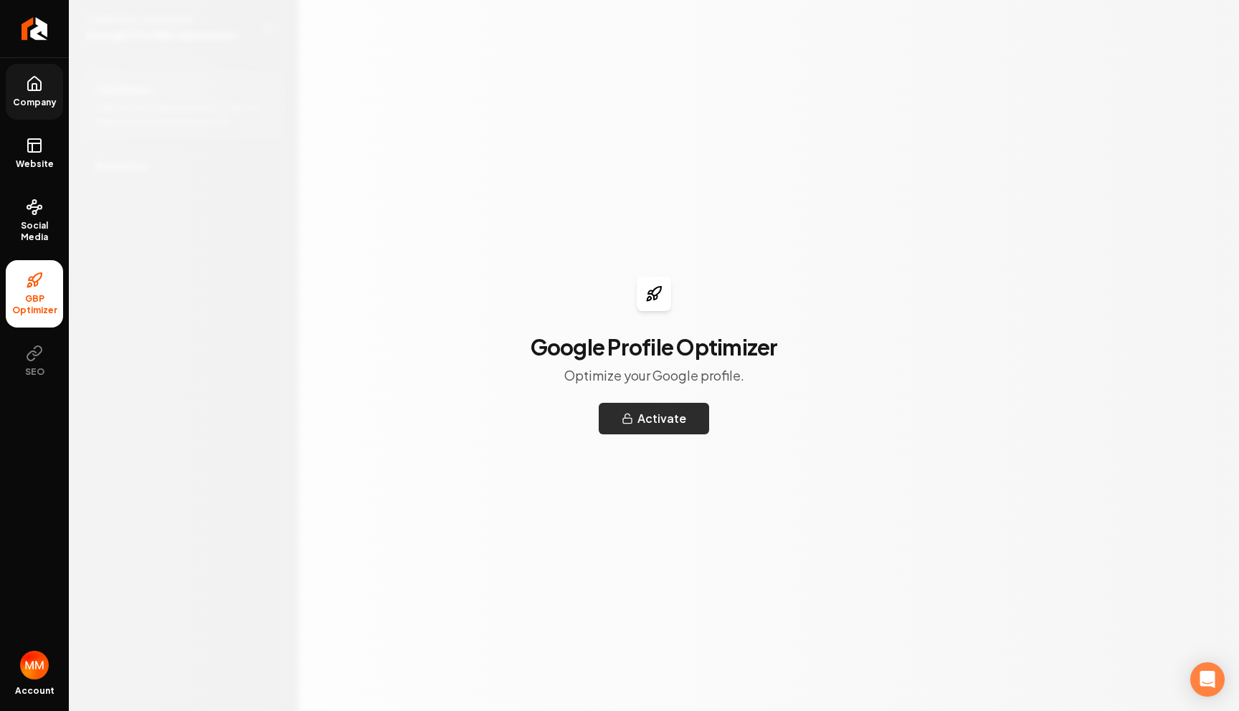
click at [673, 427] on button "Activate" at bounding box center [654, 419] width 110 height 32
click at [33, 158] on link "Website" at bounding box center [34, 154] width 57 height 56
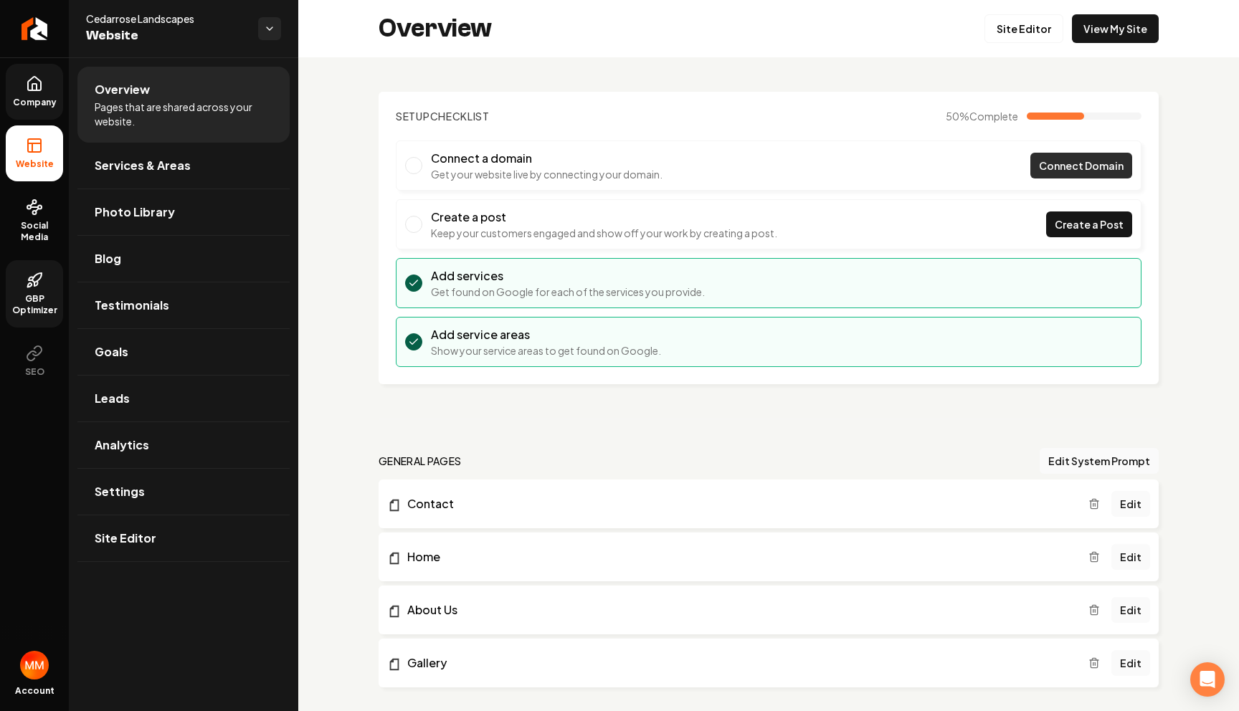
click at [1042, 161] on span "Connect Domain" at bounding box center [1081, 165] width 85 height 15
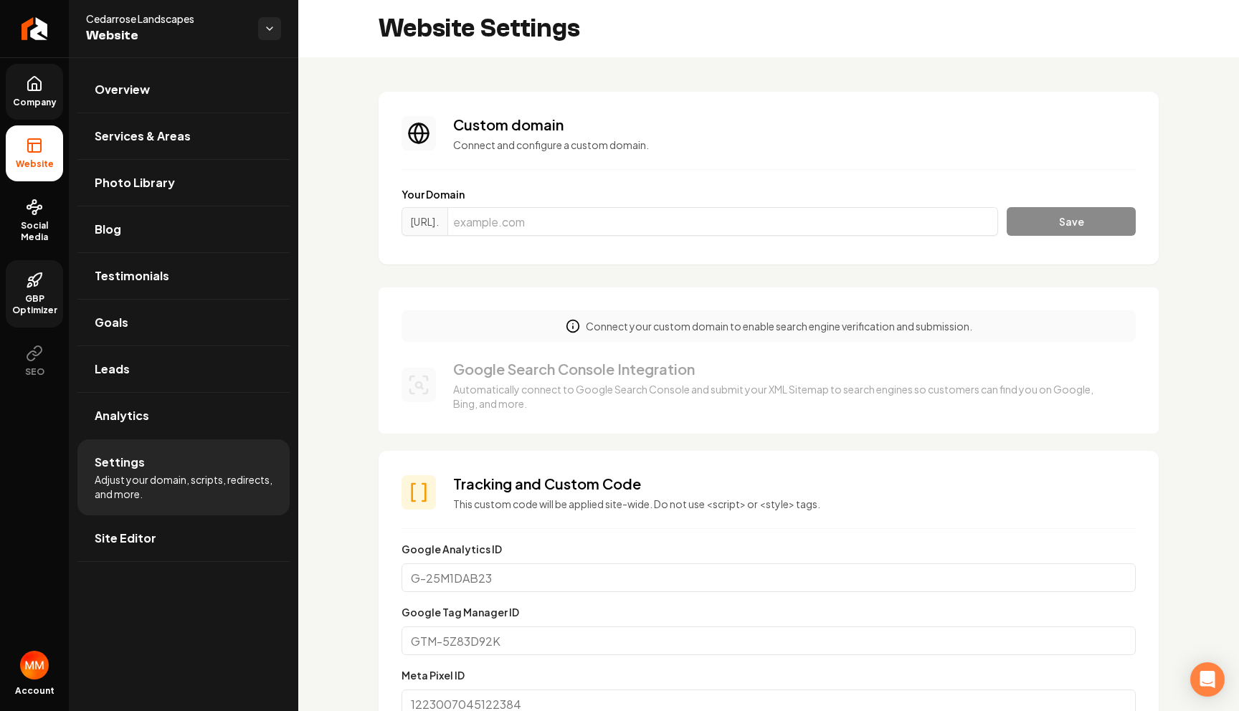
scroll to position [26, 0]
click at [619, 215] on input "Main content area" at bounding box center [723, 221] width 551 height 29
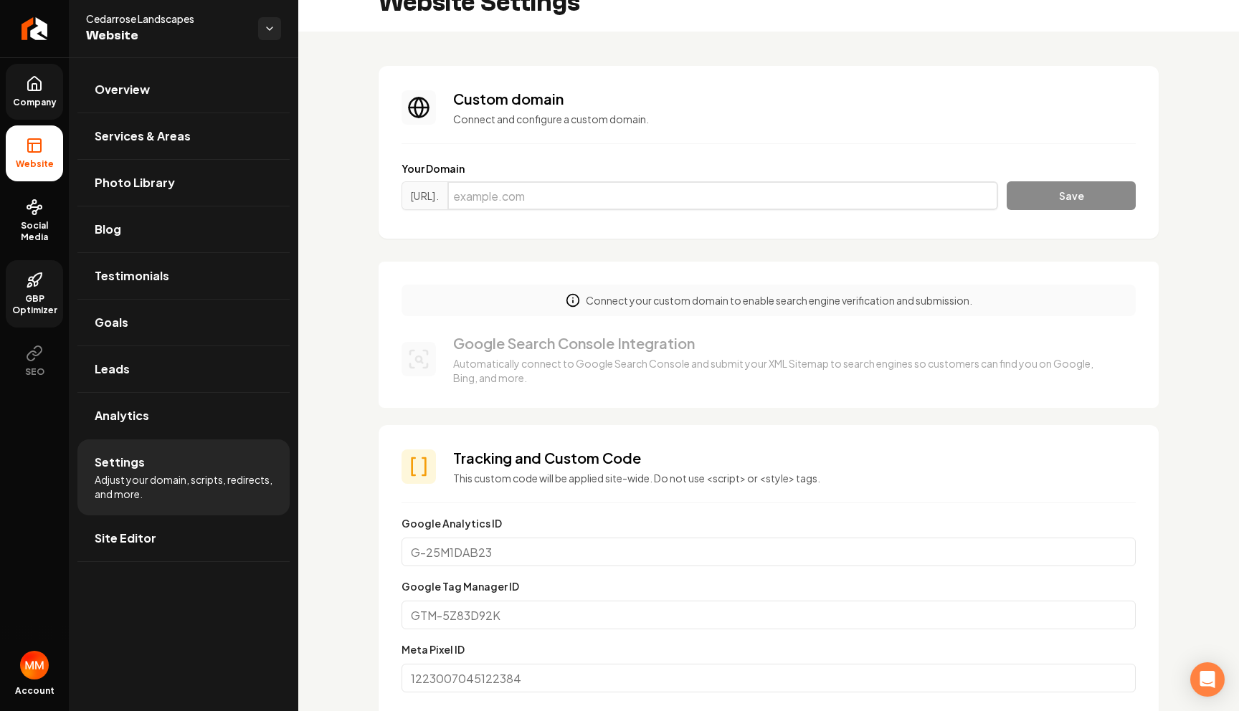
scroll to position [31, 0]
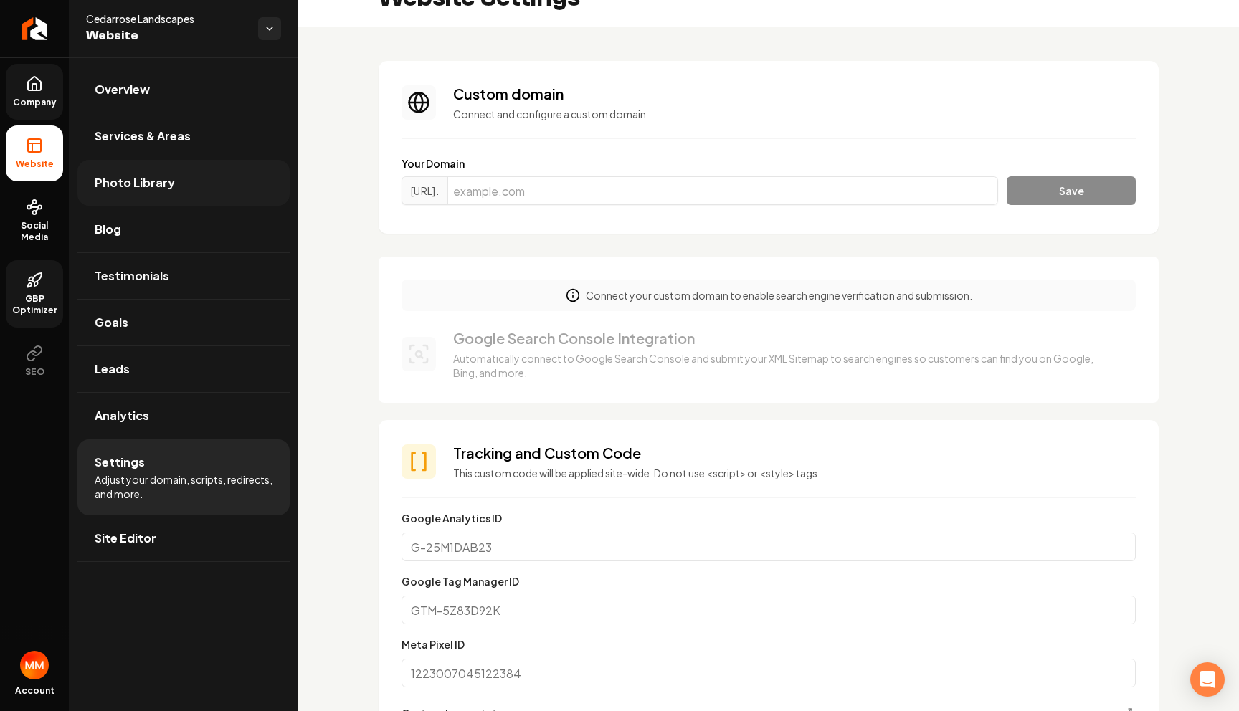
click at [204, 179] on link "Photo Library" at bounding box center [183, 183] width 212 height 46
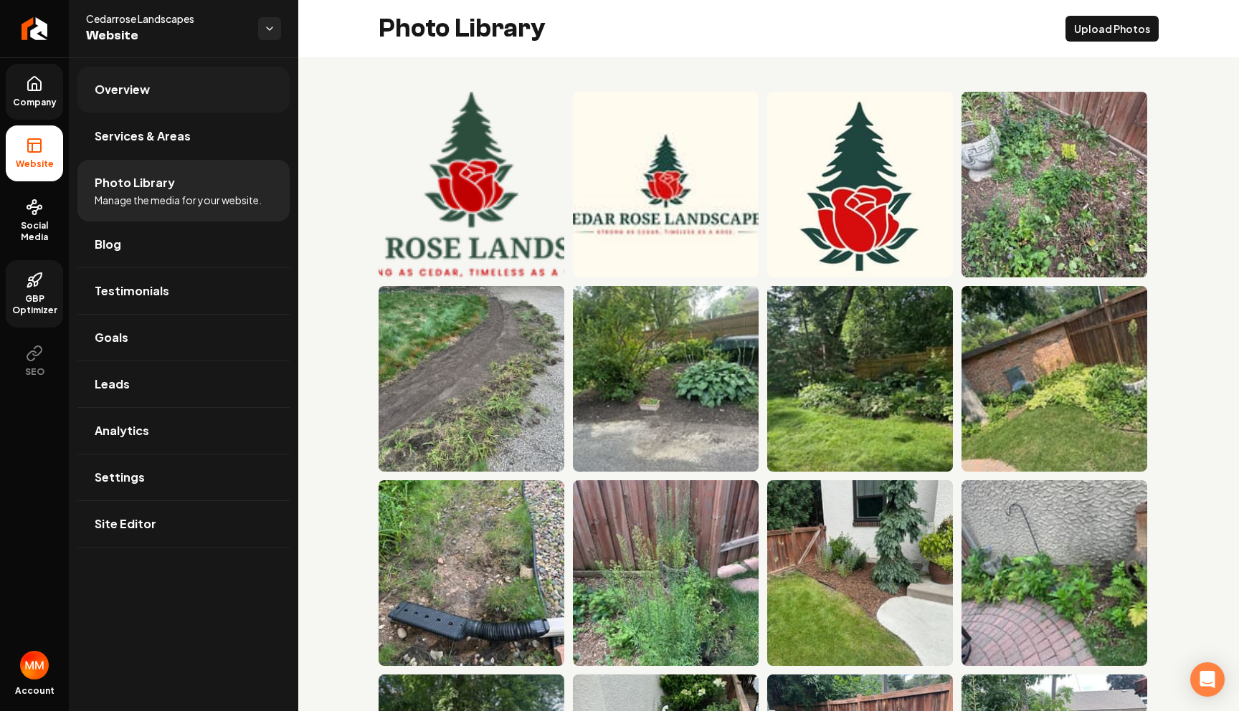
click at [191, 103] on link "Overview" at bounding box center [183, 90] width 212 height 46
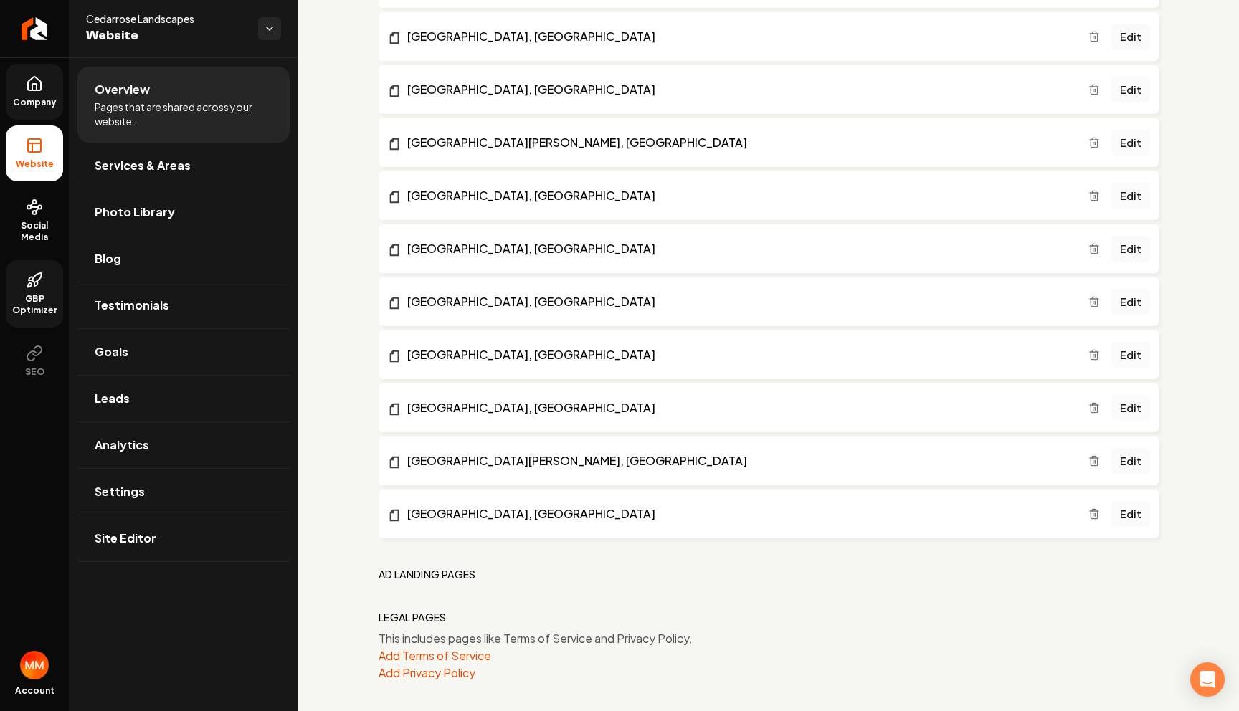
scroll to position [1487, 0]
